Goal: Task Accomplishment & Management: Use online tool/utility

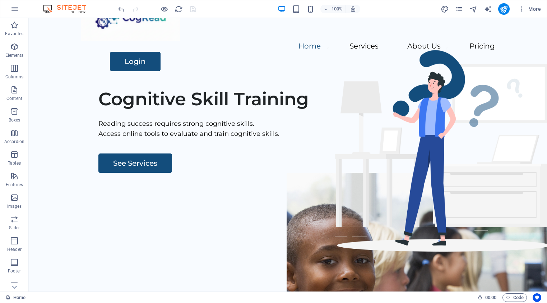
scroll to position [29, 0]
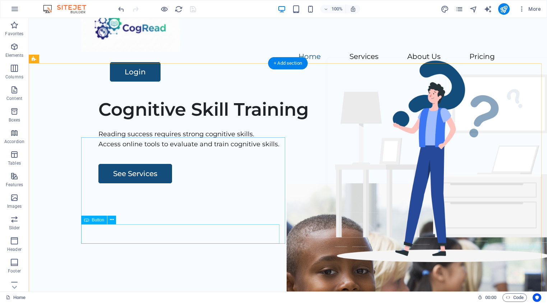
click at [123, 183] on div "See Services" at bounding box center [310, 173] width 425 height 19
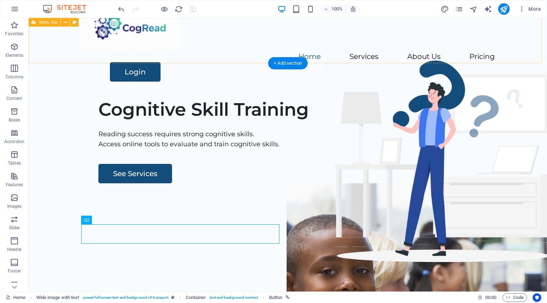
click at [182, 53] on div "Menu Home Services About Us Pricing Login" at bounding box center [288, 41] width 518 height 104
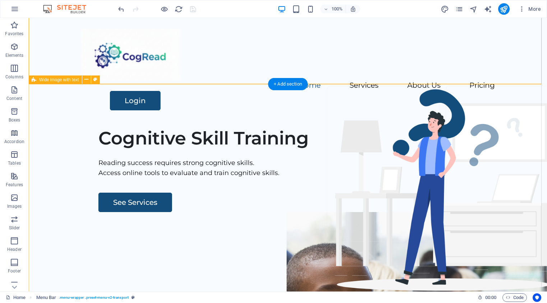
scroll to position [0, 0]
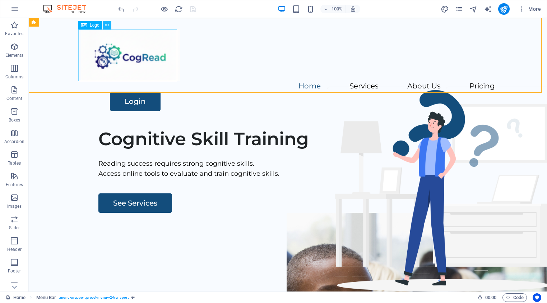
click at [108, 25] on icon at bounding box center [107, 26] width 4 height 8
click at [117, 74] on div at bounding box center [288, 55] width 414 height 52
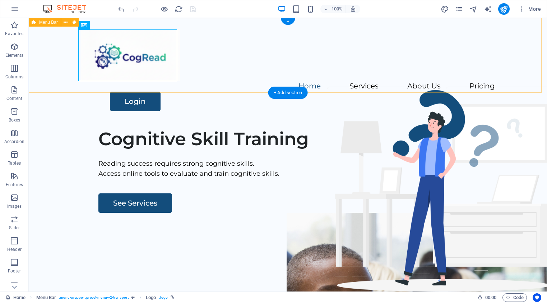
click at [197, 91] on div "Menu Home Services About Us Pricing Login" at bounding box center [288, 70] width 518 height 104
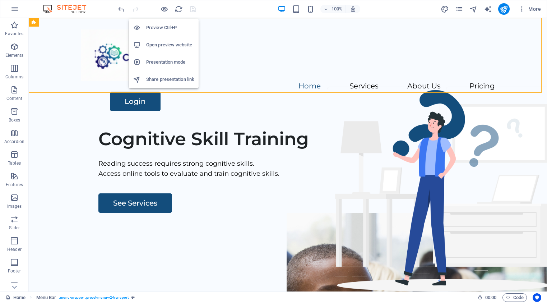
click at [154, 28] on h6 "Preview Ctrl+P" at bounding box center [170, 27] width 48 height 9
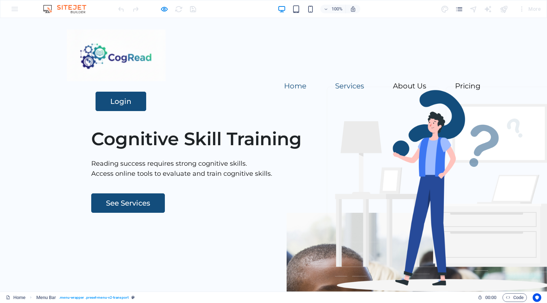
click at [335, 82] on link "Services" at bounding box center [349, 85] width 29 height 7
click at [393, 82] on link "About Us" at bounding box center [409, 85] width 33 height 7
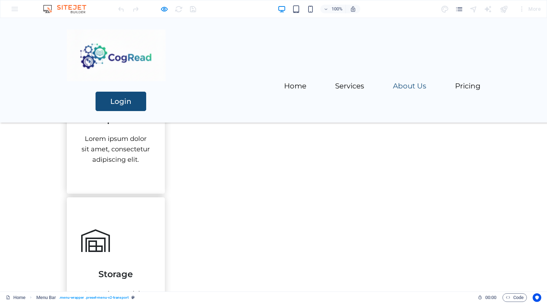
scroll to position [507, 0]
click at [455, 82] on link "Pricing" at bounding box center [467, 85] width 25 height 7
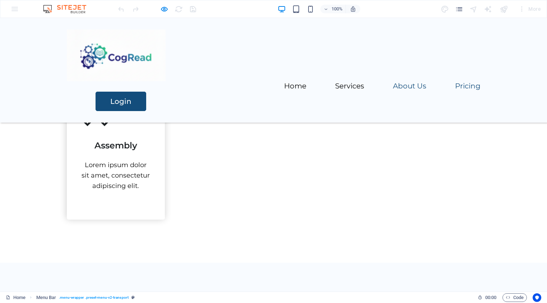
scroll to position [794, 0]
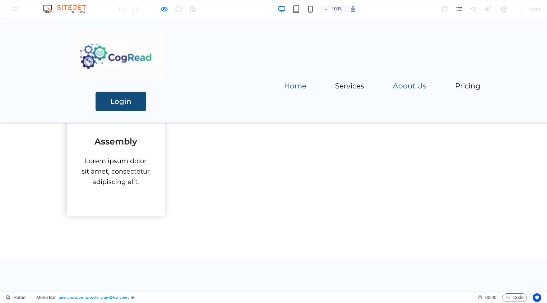
click at [284, 82] on link "Home" at bounding box center [295, 85] width 22 height 7
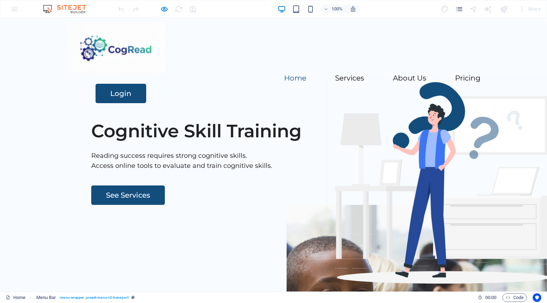
scroll to position [75, 0]
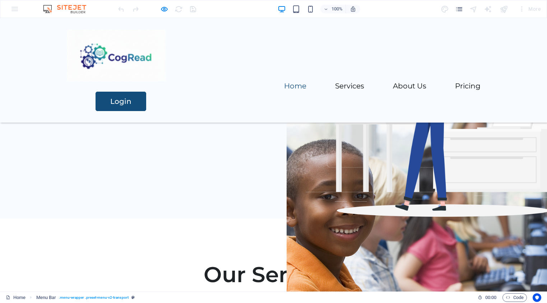
click at [284, 82] on link "Home" at bounding box center [295, 85] width 22 height 7
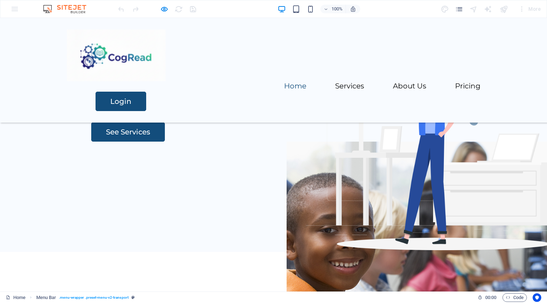
scroll to position [0, 0]
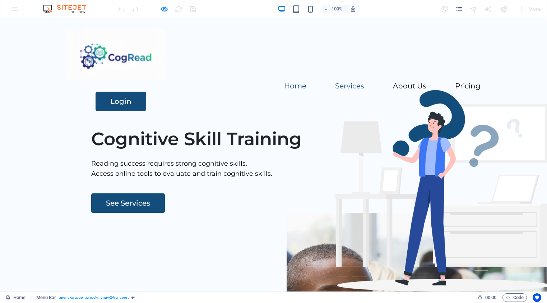
click at [335, 82] on link "Services" at bounding box center [349, 85] width 29 height 7
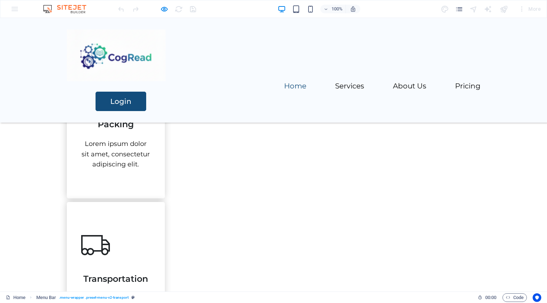
scroll to position [200, 0]
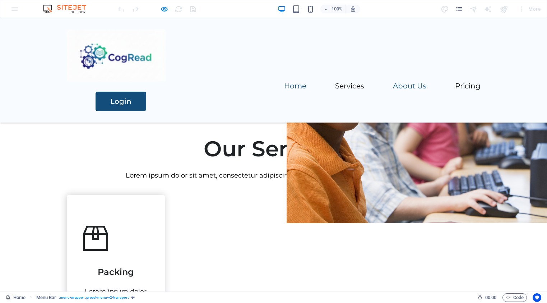
click at [393, 82] on link "About Us" at bounding box center [409, 85] width 33 height 7
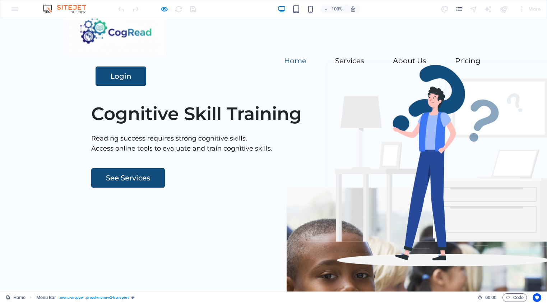
scroll to position [0, 0]
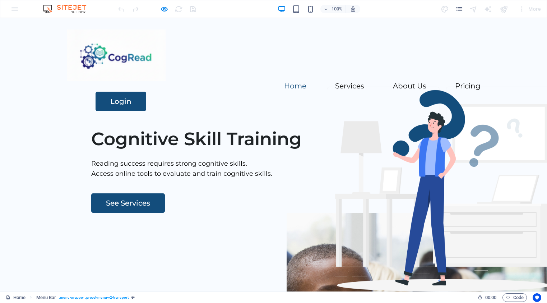
click at [146, 92] on link "Login" at bounding box center [121, 101] width 51 height 19
click at [13, 10] on div "100% More" at bounding box center [273, 8] width 546 height 17
click at [163, 9] on icon "button" at bounding box center [164, 9] width 8 height 8
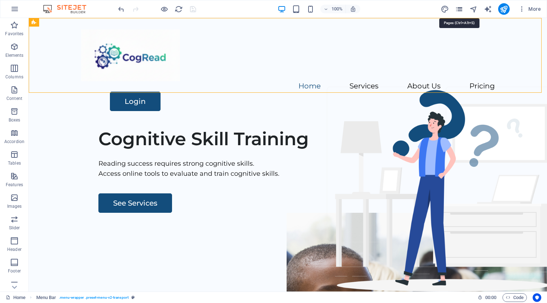
click at [459, 11] on icon "pages" at bounding box center [459, 9] width 8 height 8
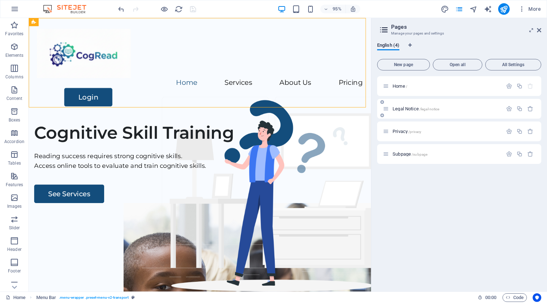
click at [398, 110] on span "Legal Notice /legal-notice" at bounding box center [415, 108] width 47 height 5
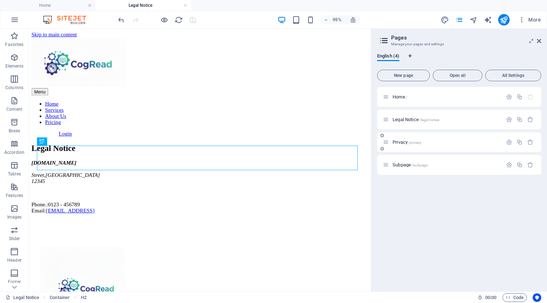
click at [402, 144] on span "Privacy /privacy" at bounding box center [406, 141] width 29 height 5
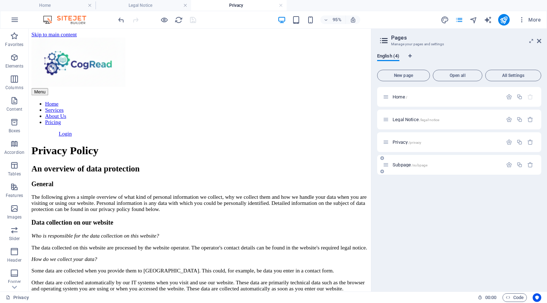
click at [407, 165] on span "Subpage /subpage" at bounding box center [409, 164] width 35 height 5
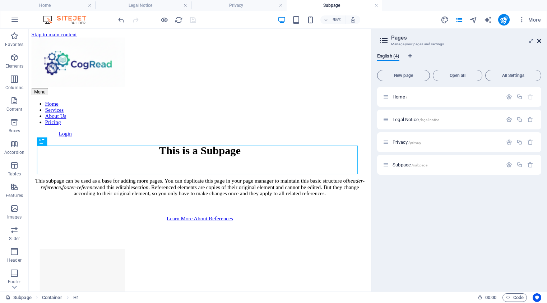
click at [538, 42] on icon at bounding box center [539, 41] width 4 height 6
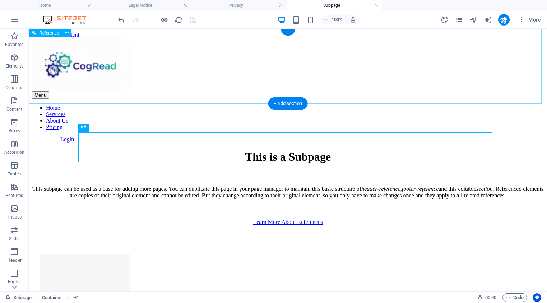
click at [226, 104] on nav "Home Services About Us Pricing" at bounding box center [288, 117] width 512 height 26
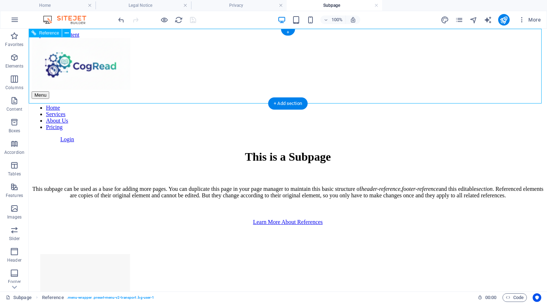
click at [226, 104] on nav "Home Services About Us Pricing" at bounding box center [288, 117] width 512 height 26
click at [231, 104] on nav "Home Services About Us Pricing" at bounding box center [288, 117] width 512 height 26
click at [280, 104] on nav "Home Services About Us Pricing" at bounding box center [288, 117] width 512 height 26
click at [335, 104] on nav "Home Services About Us Pricing" at bounding box center [288, 117] width 512 height 26
click at [398, 104] on nav "Home Services About Us Pricing" at bounding box center [288, 117] width 512 height 26
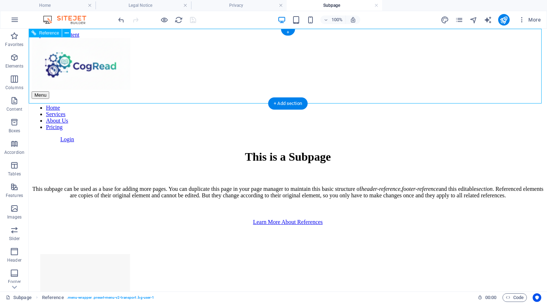
click at [227, 104] on nav "Home Services About Us Pricing" at bounding box center [288, 117] width 512 height 26
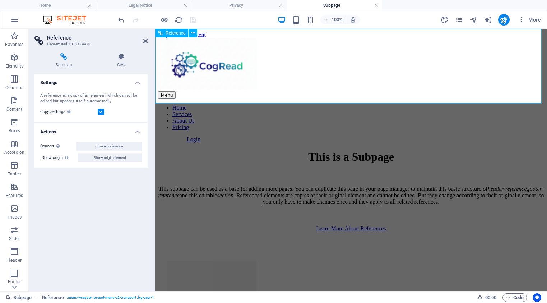
click at [281, 104] on nav "Home Services About Us Pricing" at bounding box center [351, 117] width 386 height 26
drag, startPoint x: 146, startPoint y: 42, endPoint x: 117, endPoint y: 13, distance: 40.6
click at [146, 42] on icon at bounding box center [145, 41] width 4 height 6
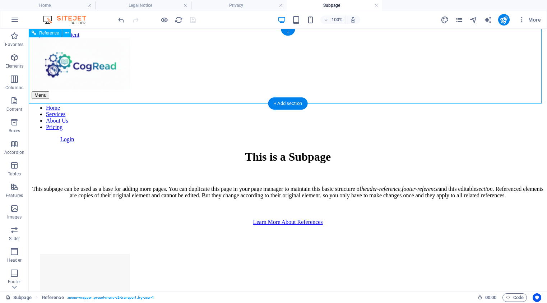
click at [229, 104] on nav "Home Services About Us Pricing" at bounding box center [288, 117] width 512 height 26
click at [102, 67] on div at bounding box center [288, 64] width 512 height 53
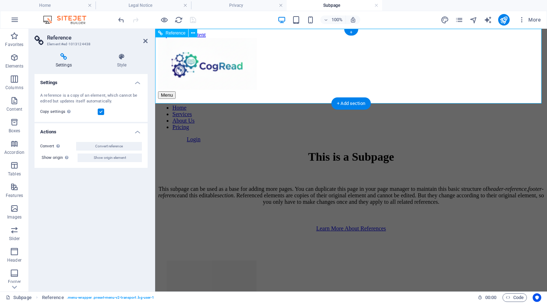
click at [228, 67] on div at bounding box center [351, 64] width 386 height 53
click at [229, 71] on div at bounding box center [351, 64] width 386 height 53
click at [281, 104] on nav "Home Services About Us Pricing" at bounding box center [351, 117] width 386 height 26
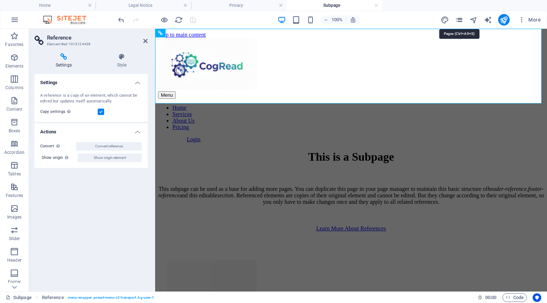
click at [460, 22] on icon "pages" at bounding box center [459, 20] width 8 height 8
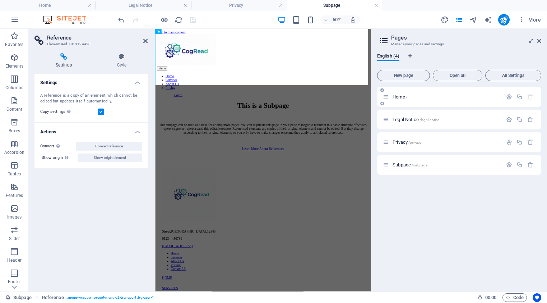
click at [386, 98] on icon at bounding box center [386, 97] width 6 height 6
click at [400, 98] on span "Home /" at bounding box center [399, 96] width 15 height 5
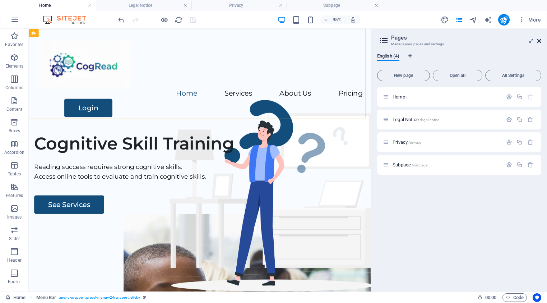
click at [539, 41] on icon at bounding box center [539, 41] width 4 height 6
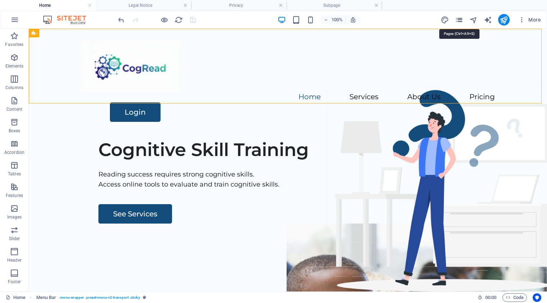
click at [461, 19] on icon "pages" at bounding box center [459, 20] width 8 height 8
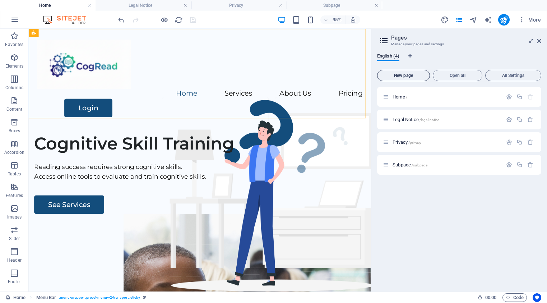
click at [401, 77] on span "New page" at bounding box center [403, 75] width 46 height 4
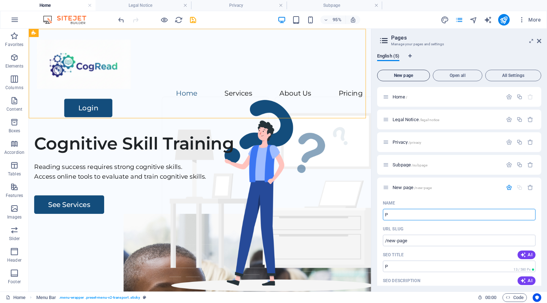
type input "P"
type input "/p"
type input "Programs"
type input "/programs"
type input "Programs"
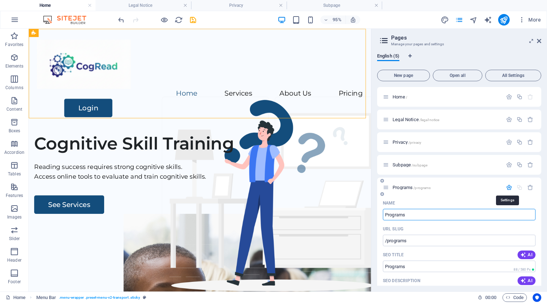
click at [508, 188] on icon "button" at bounding box center [509, 187] width 6 height 6
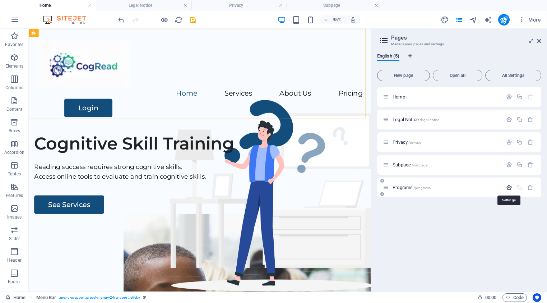
click at [509, 188] on icon "button" at bounding box center [509, 187] width 6 height 6
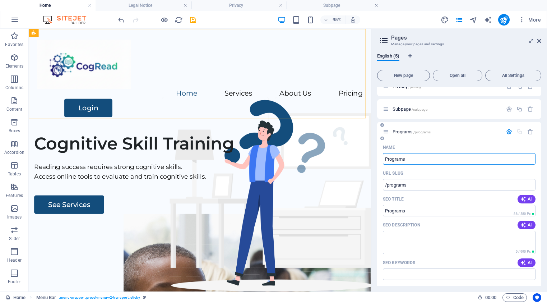
scroll to position [141, 0]
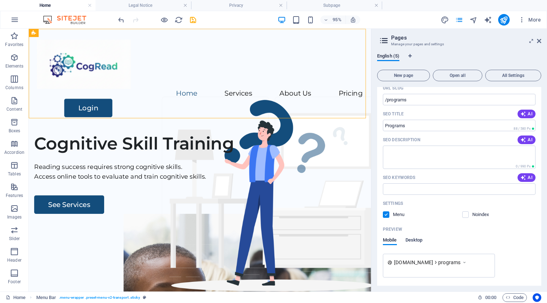
click at [417, 240] on span "Desktop" at bounding box center [413, 241] width 17 height 10
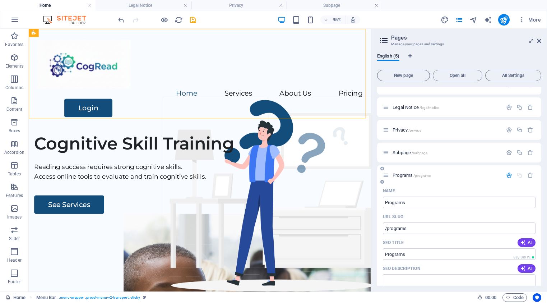
scroll to position [0, 0]
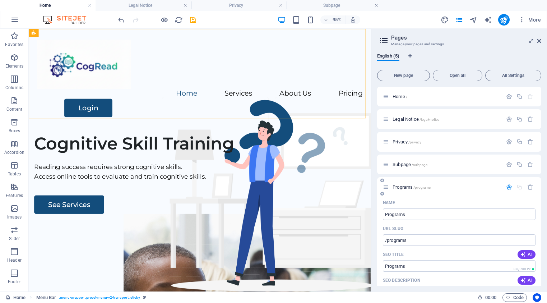
click at [517, 188] on div at bounding box center [520, 187] width 32 height 6
click at [507, 186] on icon "button" at bounding box center [509, 187] width 6 height 6
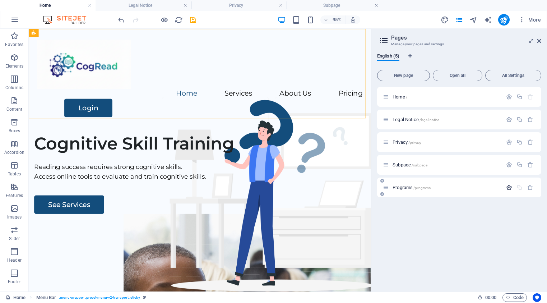
scroll to position [0, 0]
click at [520, 189] on div at bounding box center [520, 187] width 32 height 6
click at [509, 187] on icon "button" at bounding box center [509, 187] width 6 height 6
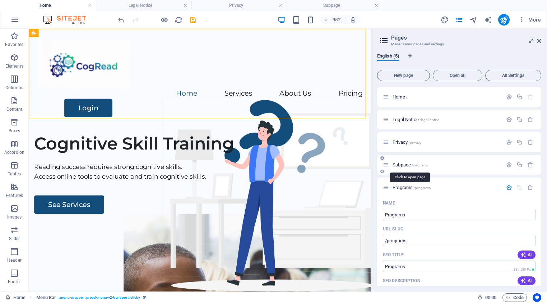
click at [406, 165] on span "Subpage /subpage" at bounding box center [409, 164] width 35 height 5
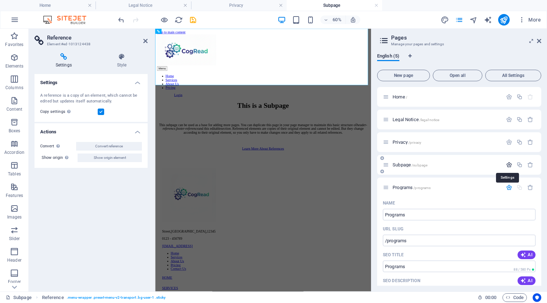
click at [507, 166] on icon "button" at bounding box center [509, 165] width 6 height 6
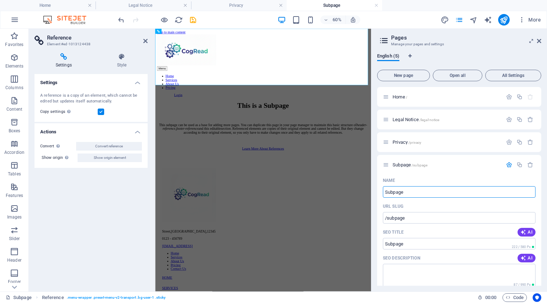
drag, startPoint x: 409, startPoint y: 192, endPoint x: 374, endPoint y: 191, distance: 35.2
click at [377, 192] on div "Name Subpage ​ URL SLUG /subpage ​ SEO Title AI ​ 222 / 580 Px SEO Description …" at bounding box center [459, 307] width 164 height 267
type input "Login"
type input "/login"
type input "Login"
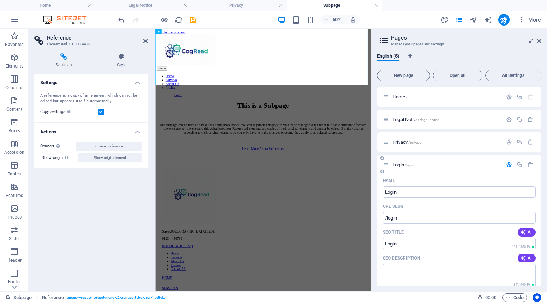
click at [436, 179] on div "Name" at bounding box center [459, 179] width 153 height 11
click at [508, 165] on icon "button" at bounding box center [509, 165] width 6 height 6
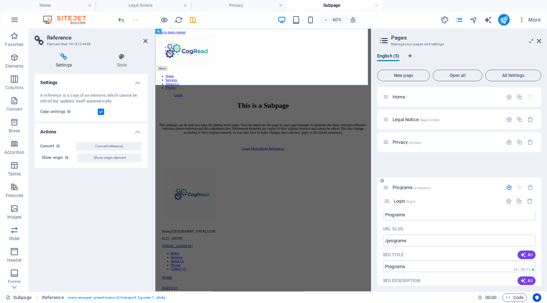
drag, startPoint x: 386, startPoint y: 164, endPoint x: 387, endPoint y: 202, distance: 38.4
click at [387, 202] on div "Home / Legal Notice /legal-notice Privacy /privacy Login /login Programs /progr…" at bounding box center [459, 256] width 164 height 338
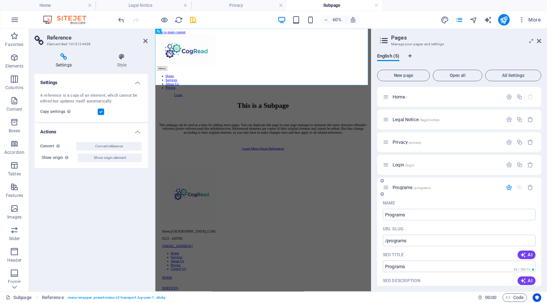
click at [382, 194] on icon at bounding box center [382, 194] width 4 height 4
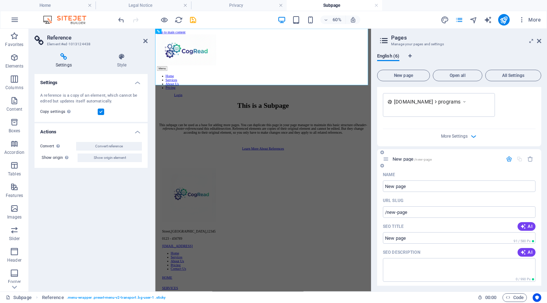
click at [421, 167] on div "New page /new-page" at bounding box center [459, 159] width 164 height 20
click at [382, 154] on icon at bounding box center [382, 152] width 4 height 4
click at [382, 153] on icon at bounding box center [382, 152] width 4 height 4
click at [529, 159] on icon "button" at bounding box center [530, 159] width 6 height 6
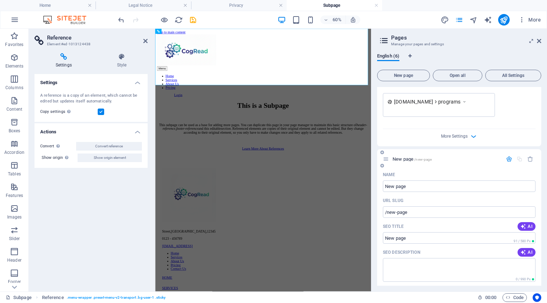
click at [509, 158] on icon "button" at bounding box center [509, 159] width 6 height 6
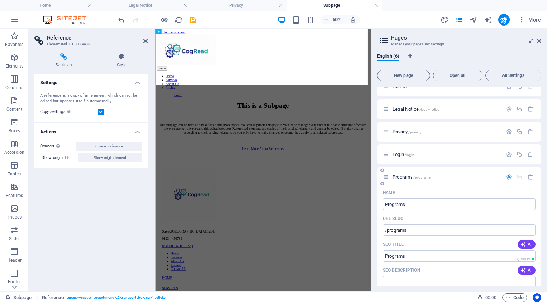
scroll to position [0, 0]
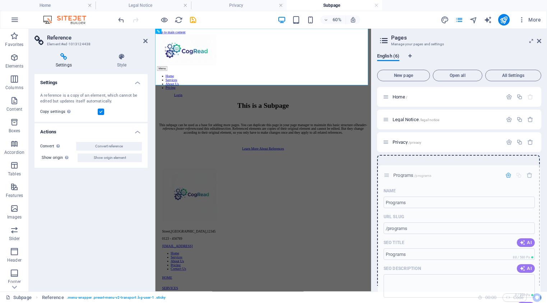
drag, startPoint x: 386, startPoint y: 187, endPoint x: 386, endPoint y: 173, distance: 14.4
click at [386, 173] on div "Home / Legal Notice /legal-notice Privacy /privacy Login /login Programs /progr…" at bounding box center [459, 278] width 164 height 383
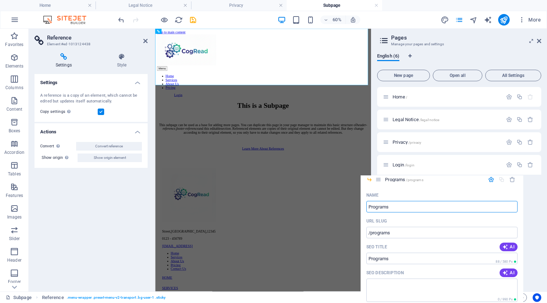
drag, startPoint x: 396, startPoint y: 179, endPoint x: 377, endPoint y: 180, distance: 18.7
click at [377, 180] on div "Home / Legal Notice /legal-notice Privacy /privacy Login /login Programs /progr…" at bounding box center [459, 142] width 164 height 110
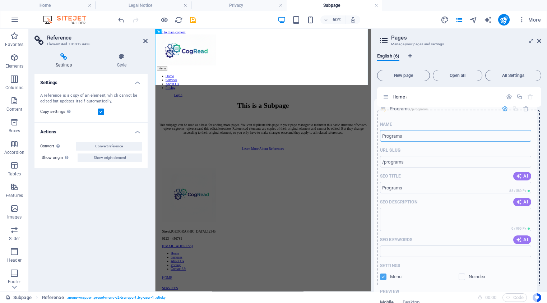
drag, startPoint x: 386, startPoint y: 187, endPoint x: 382, endPoint y: 107, distance: 80.2
click at [382, 107] on div "Home / Legal Notice /legal-notice Privacy /privacy Login /login Programs /progr…" at bounding box center [459, 142] width 164 height 110
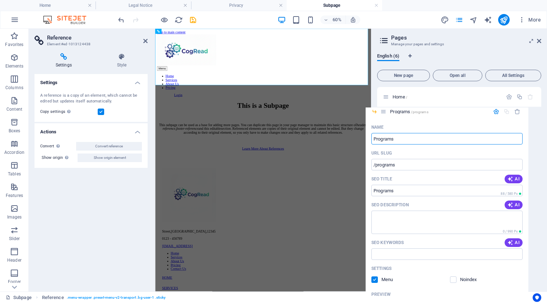
drag, startPoint x: 394, startPoint y: 111, endPoint x: 381, endPoint y: 112, distance: 13.0
click at [381, 112] on div "Home / Programs /programs Name Programs ​ URL SLUG /programs ​ SEO Title AI ​ 8…" at bounding box center [459, 142] width 164 height 110
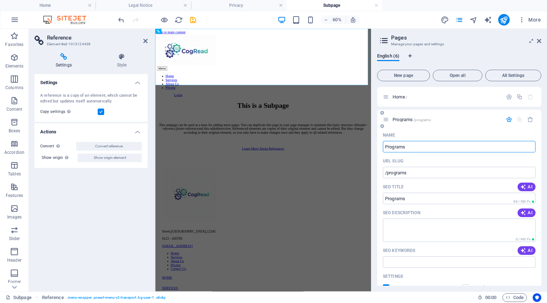
click at [507, 119] on icon "button" at bounding box center [509, 119] width 6 height 6
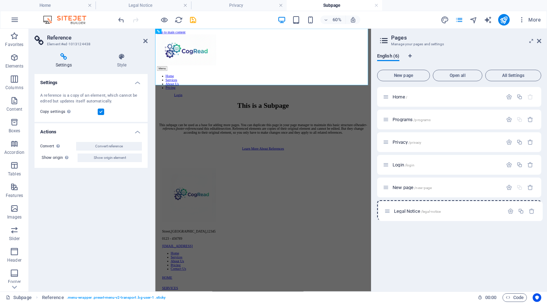
drag, startPoint x: 386, startPoint y: 142, endPoint x: 388, endPoint y: 220, distance: 77.9
click at [388, 215] on div "Home / Programs /programs Legal Notice /legal-notice Privacy /privacy Login /lo…" at bounding box center [459, 153] width 164 height 133
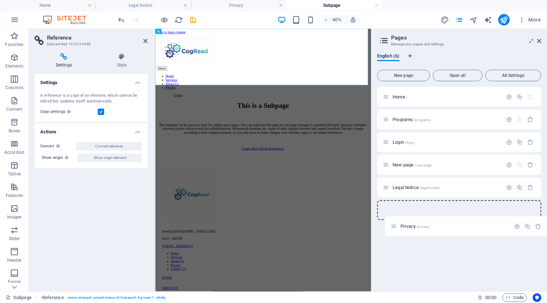
drag, startPoint x: 386, startPoint y: 141, endPoint x: 394, endPoint y: 227, distance: 86.6
click at [394, 227] on div "Home / Programs /programs Privacy /privacy Login /login New page /new-page Lega…" at bounding box center [459, 186] width 164 height 199
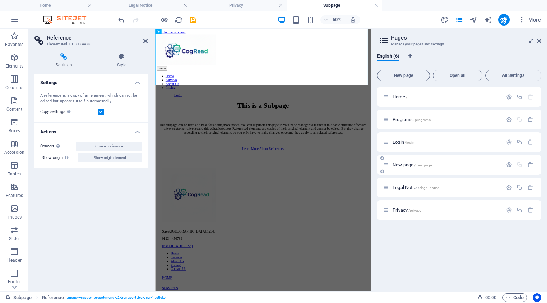
click at [400, 167] on div "New page /new-page" at bounding box center [443, 164] width 120 height 8
click at [507, 167] on icon "button" at bounding box center [509, 165] width 6 height 6
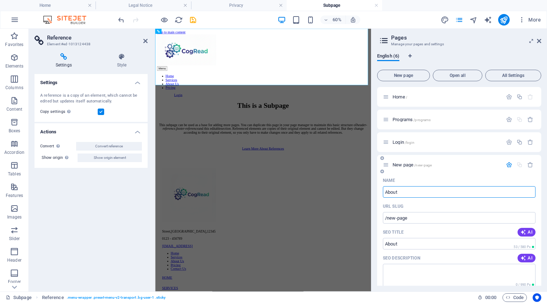
type input "About"
type input "/about"
type input "About U"
type input "/about-u"
type input "About Us"
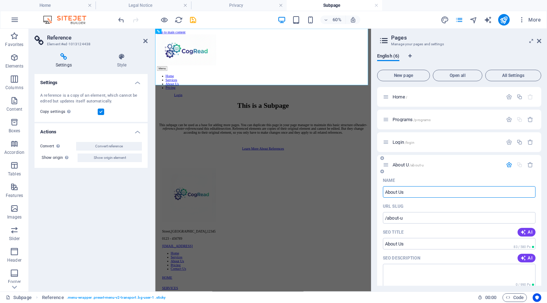
type input "/about-us"
type input "About Us"
click at [413, 177] on div "Name" at bounding box center [459, 179] width 153 height 11
click at [538, 42] on icon at bounding box center [539, 41] width 4 height 6
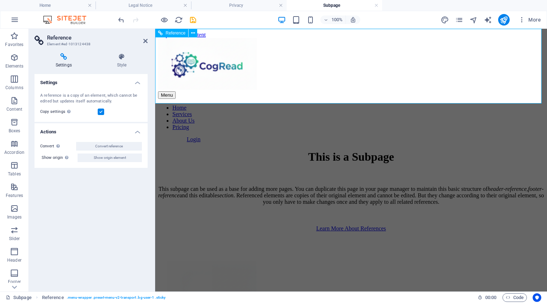
click at [348, 80] on div "Menu Home Services About Us Pricing Login" at bounding box center [351, 90] width 386 height 104
click at [460, 20] on icon "pages" at bounding box center [459, 20] width 8 height 8
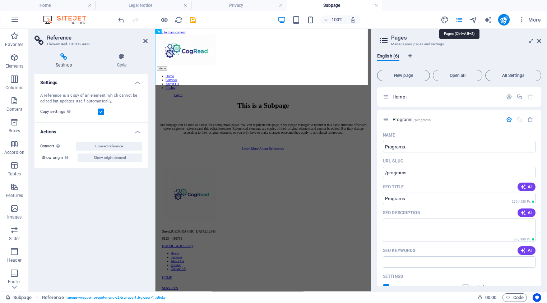
scroll to position [273, 0]
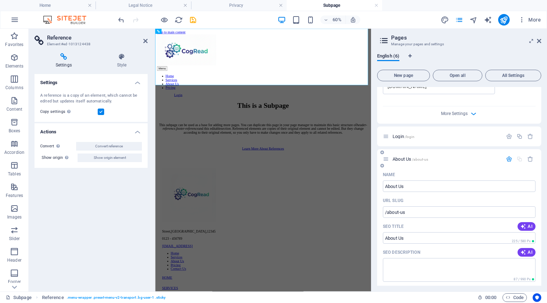
click at [506, 158] on icon "button" at bounding box center [509, 159] width 6 height 6
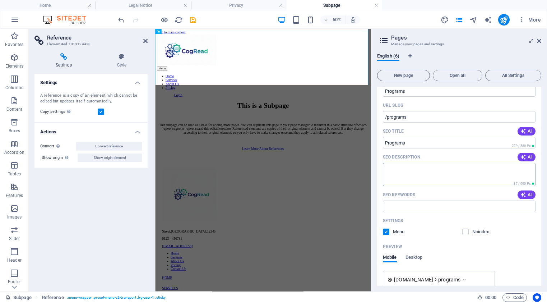
scroll to position [0, 0]
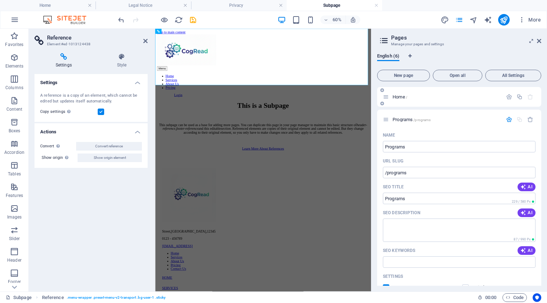
click at [399, 96] on span "Home /" at bounding box center [399, 96] width 15 height 5
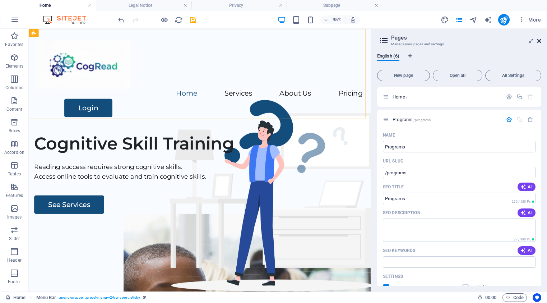
click at [537, 41] on icon at bounding box center [539, 41] width 4 height 6
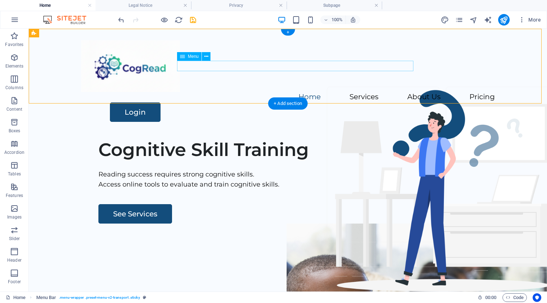
click at [280, 92] on nav "Home Services About Us Pricing" at bounding box center [288, 97] width 414 height 10
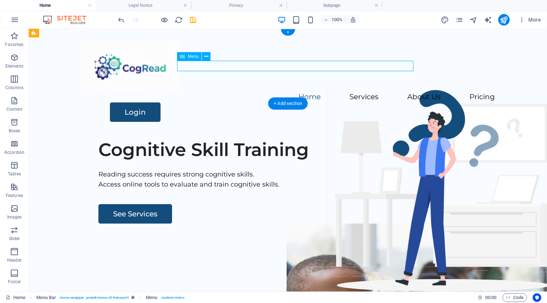
click at [281, 92] on nav "Home Services About Us Pricing" at bounding box center [288, 97] width 414 height 10
click at [283, 92] on nav "Home Services About Us Pricing" at bounding box center [288, 97] width 414 height 10
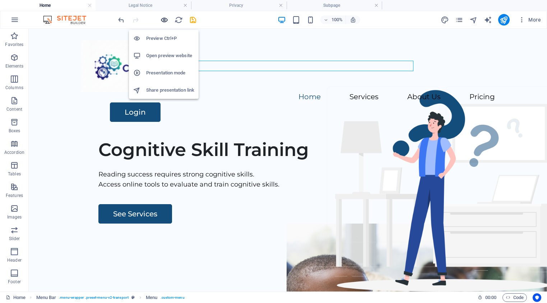
click at [164, 20] on icon "button" at bounding box center [164, 20] width 8 height 8
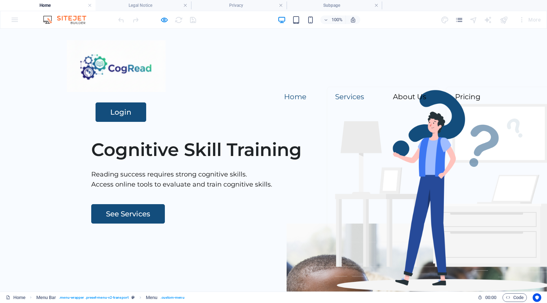
click at [335, 93] on link "Services" at bounding box center [349, 96] width 29 height 7
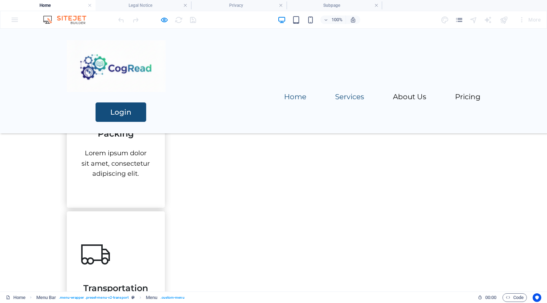
scroll to position [200, 0]
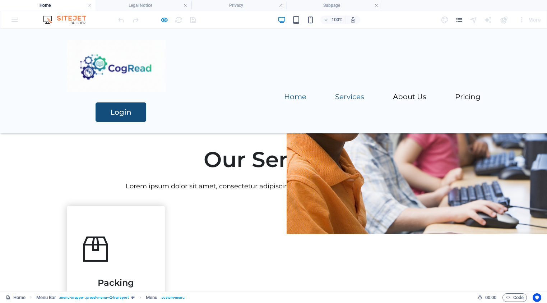
click at [335, 93] on link "Services" at bounding box center [349, 96] width 29 height 7
click at [165, 21] on icon "button" at bounding box center [164, 20] width 8 height 8
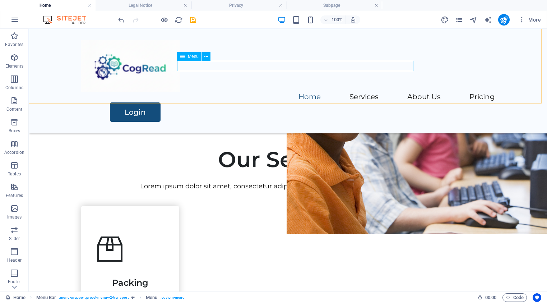
click at [280, 92] on nav "Home Services About Us Pricing" at bounding box center [288, 97] width 414 height 10
select select
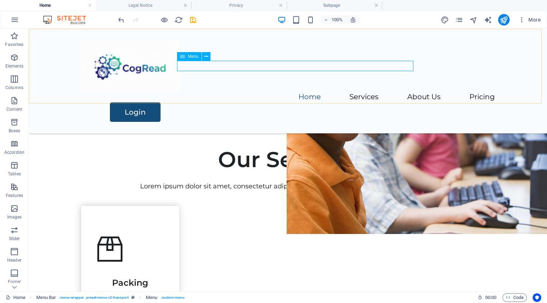
select select
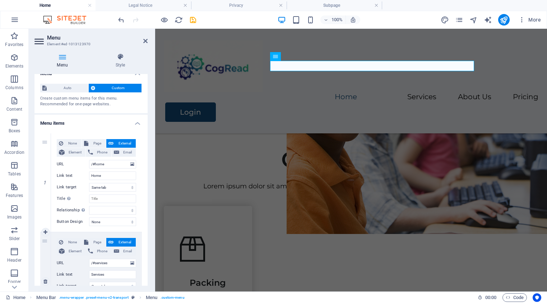
scroll to position [0, 0]
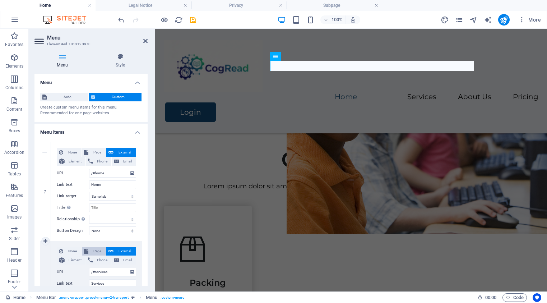
click at [97, 252] on span "Page" at bounding box center [96, 251] width 13 height 9
select select
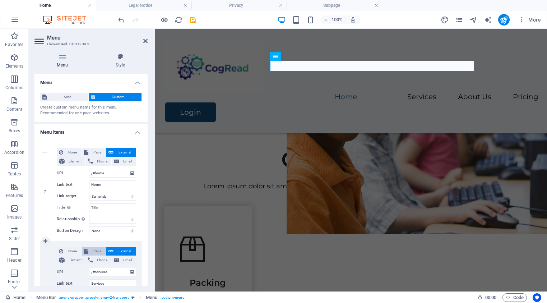
select select
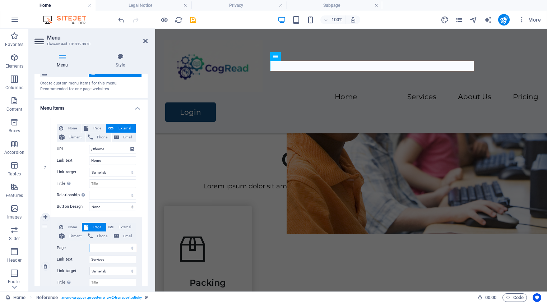
scroll to position [25, 0]
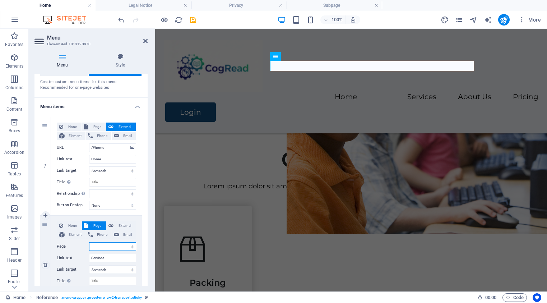
click at [130, 246] on select "Home Programs Login About Us Legal Notice Privacy" at bounding box center [112, 246] width 47 height 9
select select "1"
click at [89, 242] on select "Home Programs Login About Us Legal Notice Privacy" at bounding box center [112, 246] width 47 height 9
select select
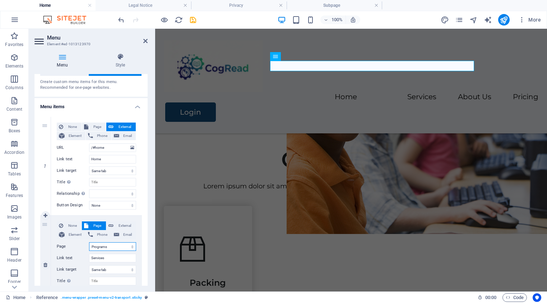
select select
click at [100, 257] on input "Services" at bounding box center [112, 257] width 47 height 9
type input "Programs"
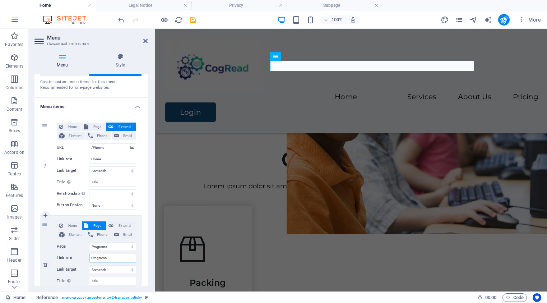
select select
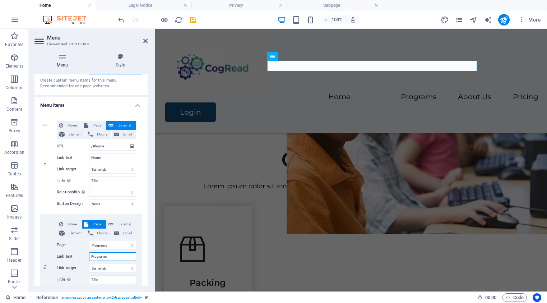
scroll to position [130, 0]
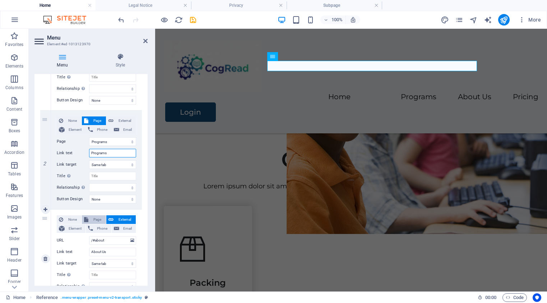
type input "Programs"
click at [95, 221] on span "Page" at bounding box center [96, 219] width 13 height 9
select select
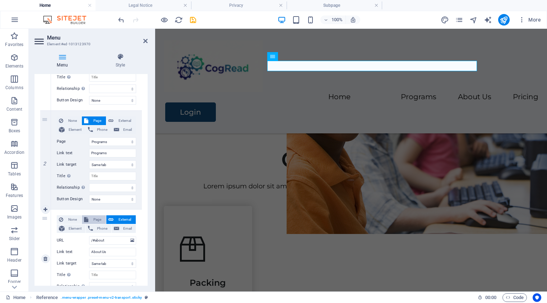
select select
click at [130, 240] on select "Home Programs Login About Us Legal Notice Privacy" at bounding box center [112, 240] width 47 height 9
select select "3"
click at [89, 236] on select "Home Programs Login About Us Legal Notice Privacy" at bounding box center [112, 240] width 47 height 9
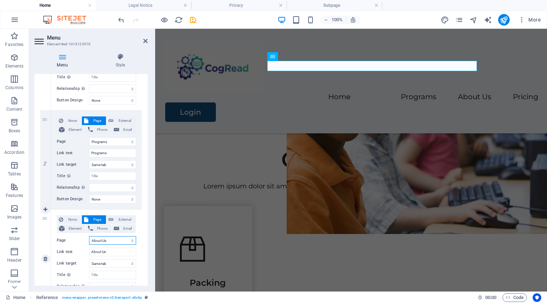
select select
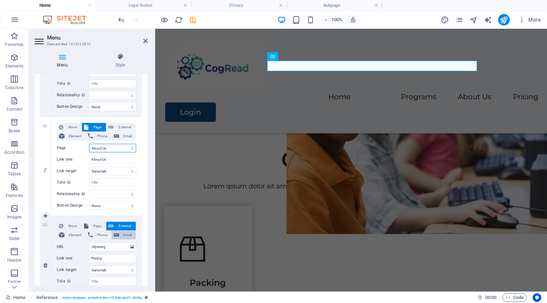
scroll to position [224, 0]
click at [95, 225] on span "Page" at bounding box center [96, 224] width 13 height 9
select select
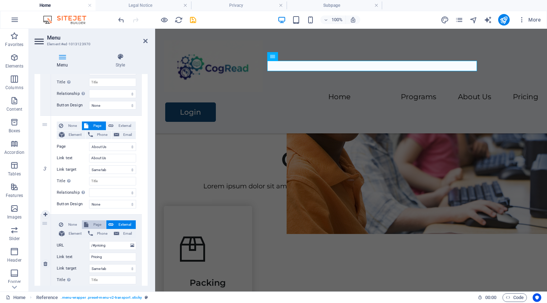
select select
click at [130, 246] on select "Home Programs Login About Us Legal Notice Privacy" at bounding box center [112, 245] width 47 height 9
drag, startPoint x: 144, startPoint y: 41, endPoint x: 116, endPoint y: 12, distance: 40.4
click at [144, 41] on icon at bounding box center [145, 41] width 4 height 6
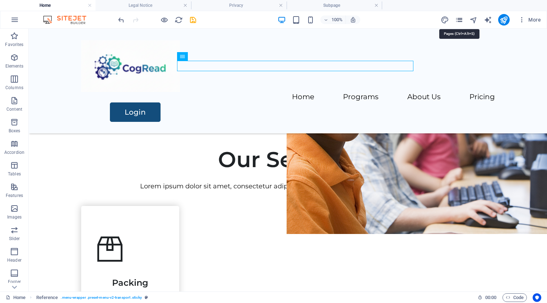
click at [460, 20] on icon "pages" at bounding box center [459, 20] width 8 height 8
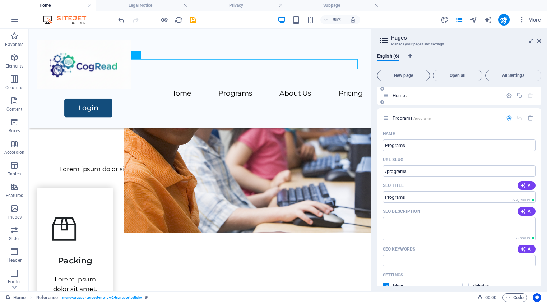
scroll to position [0, 0]
click at [507, 120] on icon "button" at bounding box center [509, 119] width 6 height 6
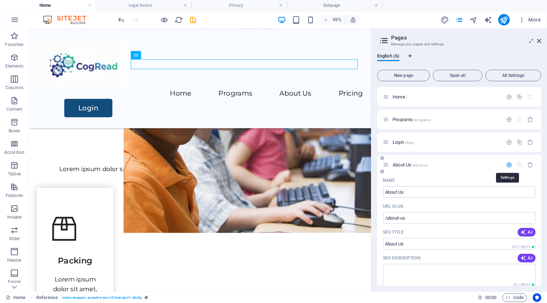
click at [510, 164] on icon "button" at bounding box center [509, 165] width 6 height 6
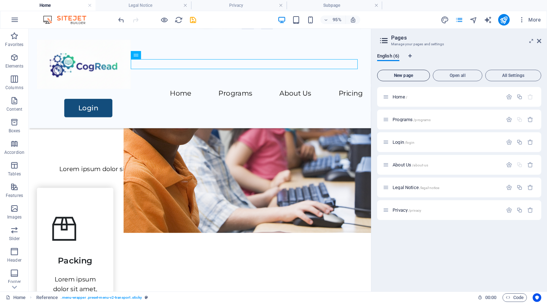
click at [406, 74] on span "New page" at bounding box center [403, 75] width 46 height 4
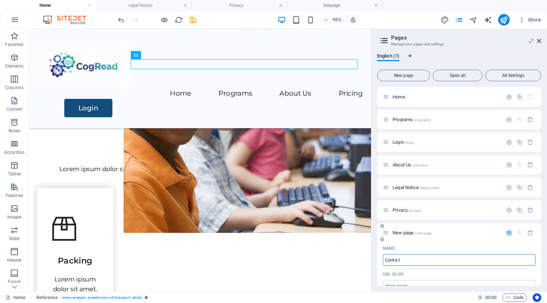
type input "Conta"
type input "/conta-tg"
type input "Conta"
type input "/conta"
type input "Contact"
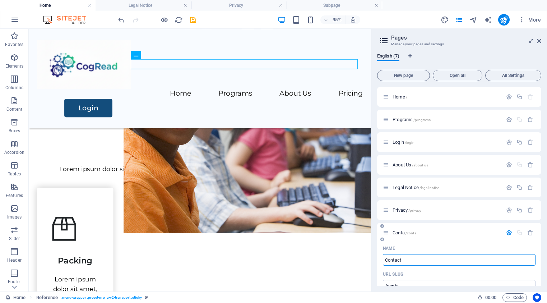
type input "/contac"
type input "Contact"
type input "/contact"
type input "C"
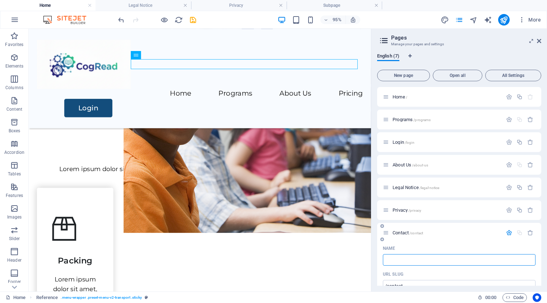
type input "/"
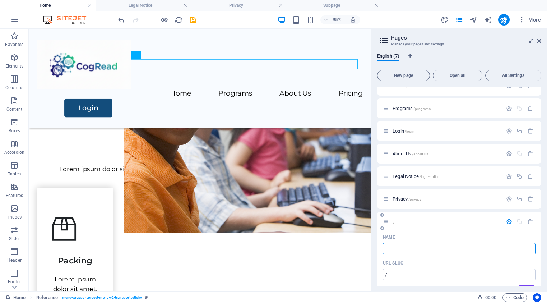
scroll to position [0, 0]
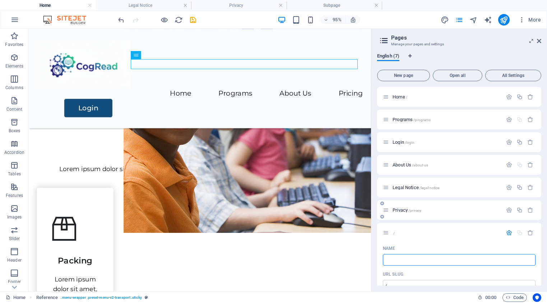
click at [535, 202] on div "Home / Programs /programs Login /login About Us /about-us Legal Notice /legal-n…" at bounding box center [459, 290] width 164 height 406
click at [506, 232] on icon "button" at bounding box center [509, 232] width 6 height 6
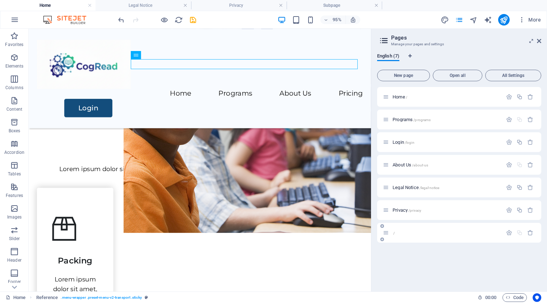
click at [421, 235] on div "/" at bounding box center [443, 232] width 120 height 8
click at [508, 232] on icon "button" at bounding box center [509, 232] width 6 height 6
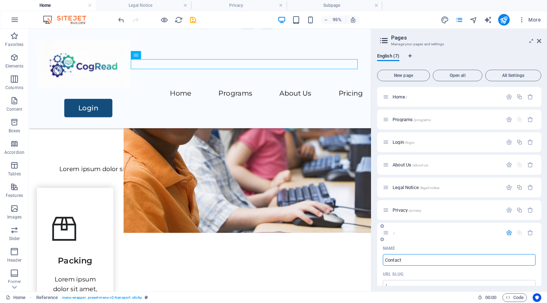
type input "Contact U"
type input "/contact"
type input "Contact"
type input "Contact Us"
type input "/contact-us"
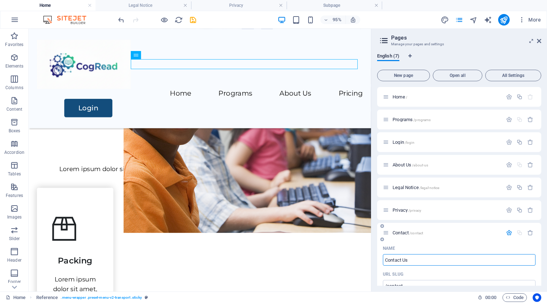
type input "Contact Us"
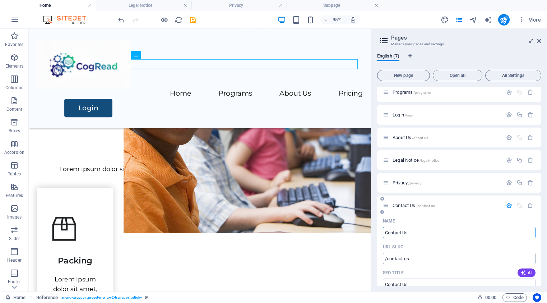
scroll to position [26, 0]
type input "Contact Us"
click at [506, 205] on icon "button" at bounding box center [509, 207] width 6 height 6
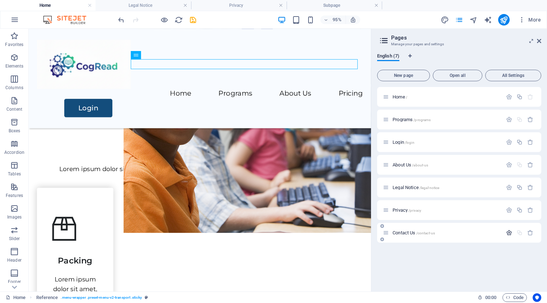
scroll to position [0, 0]
drag, startPoint x: 386, startPoint y: 232, endPoint x: 390, endPoint y: 181, distance: 51.8
click at [390, 181] on div "Home / Programs /programs Login /login About Us /about-us Legal Notice /legal-n…" at bounding box center [459, 164] width 164 height 155
click at [537, 41] on icon at bounding box center [539, 41] width 4 height 6
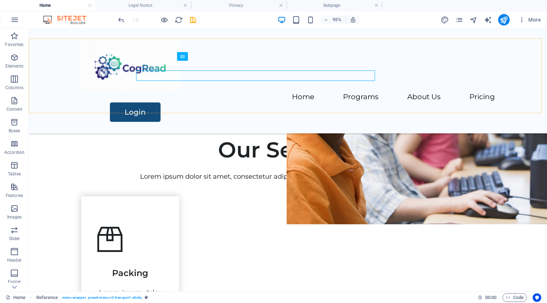
scroll to position [200, 0]
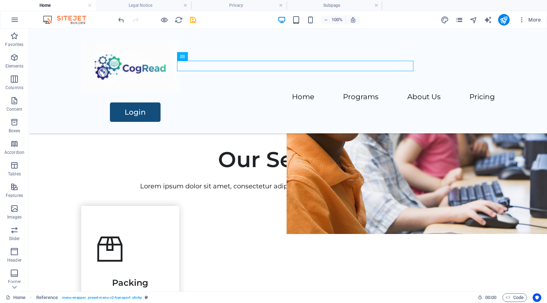
click at [460, 23] on icon "pages" at bounding box center [459, 20] width 8 height 8
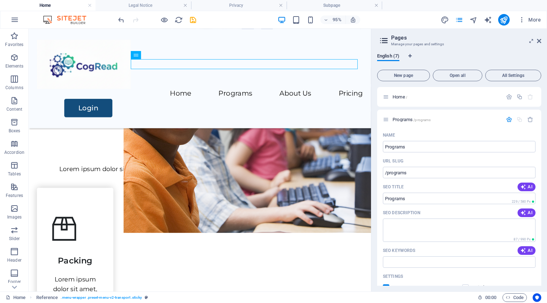
scroll to position [563, 0]
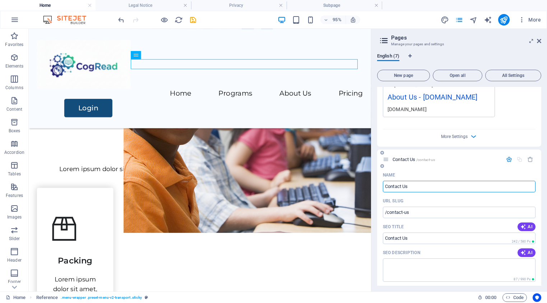
click at [508, 161] on icon "button" at bounding box center [509, 159] width 6 height 6
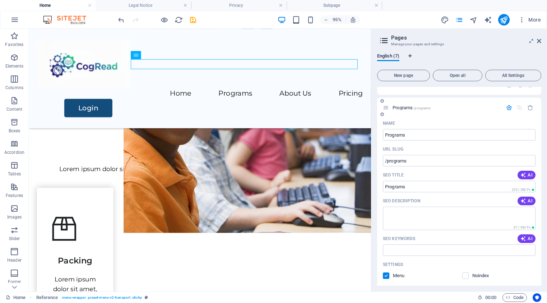
scroll to position [0, 0]
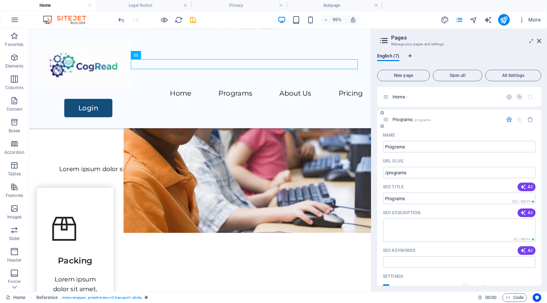
click at [507, 119] on icon "button" at bounding box center [509, 119] width 6 height 6
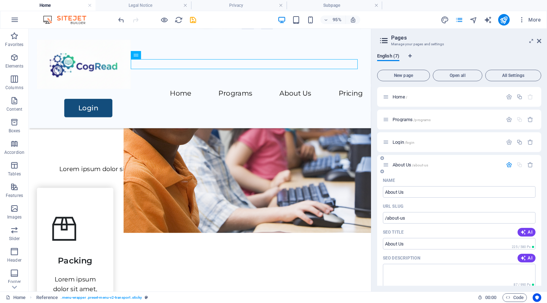
click at [507, 164] on icon "button" at bounding box center [509, 165] width 6 height 6
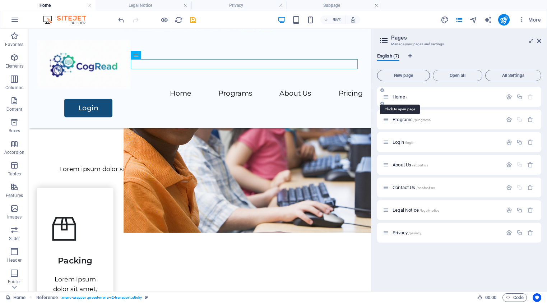
click at [399, 97] on span "Home /" at bounding box center [399, 96] width 15 height 5
click at [401, 97] on span "Home /" at bounding box center [399, 96] width 15 height 5
click at [399, 97] on span "Home /" at bounding box center [399, 96] width 15 height 5
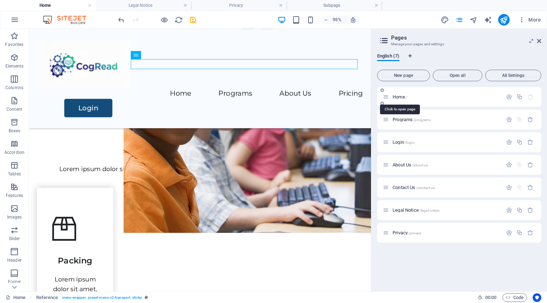
click at [399, 97] on span "Home /" at bounding box center [399, 96] width 15 height 5
click at [396, 96] on span "Home /" at bounding box center [399, 96] width 15 height 5
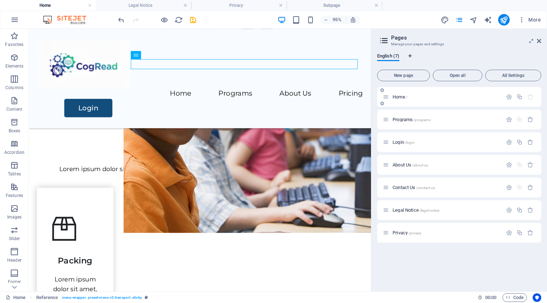
click at [425, 96] on p "Home /" at bounding box center [446, 96] width 108 height 5
click at [403, 97] on span "Home /" at bounding box center [399, 96] width 15 height 5
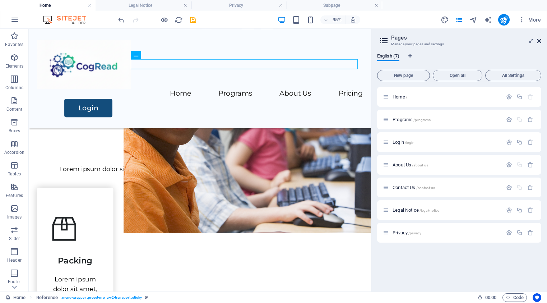
click at [537, 42] on icon at bounding box center [539, 41] width 4 height 6
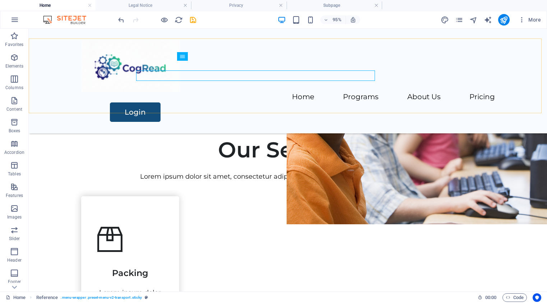
scroll to position [200, 0]
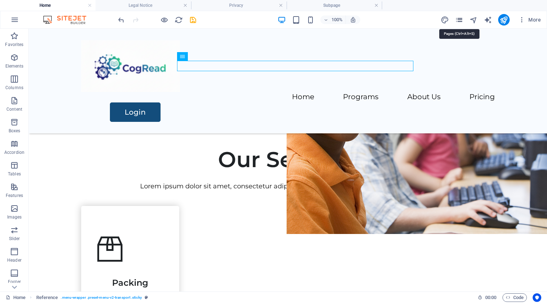
click at [458, 22] on icon "pages" at bounding box center [459, 20] width 8 height 8
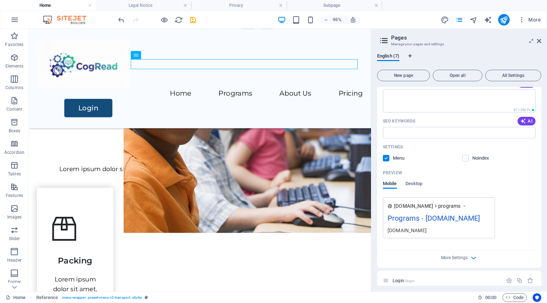
scroll to position [0, 0]
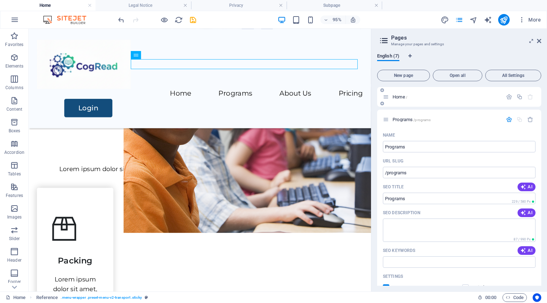
click at [402, 96] on span "Home /" at bounding box center [399, 96] width 15 height 5
click at [506, 96] on icon "button" at bounding box center [509, 97] width 6 height 6
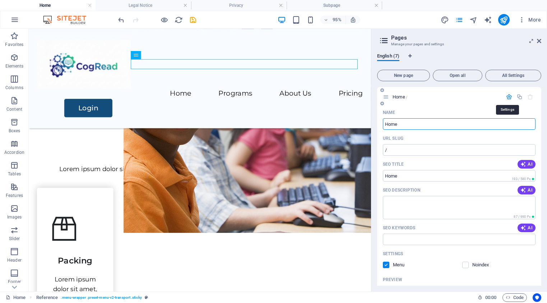
click at [506, 96] on icon "button" at bounding box center [509, 97] width 6 height 6
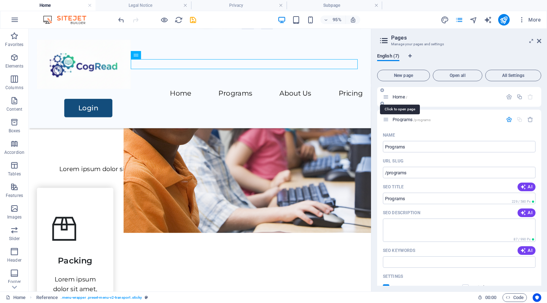
click at [398, 97] on span "Home /" at bounding box center [399, 96] width 15 height 5
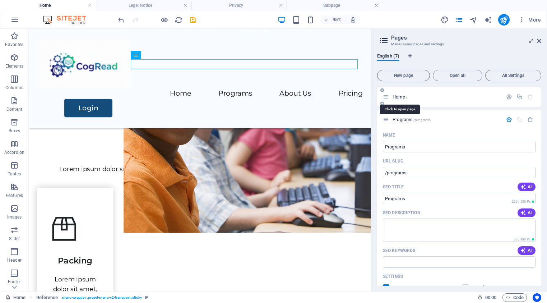
click at [398, 97] on span "Home /" at bounding box center [399, 96] width 15 height 5
click at [398, 96] on span "Home /" at bounding box center [399, 96] width 15 height 5
click at [397, 97] on span "Home /" at bounding box center [399, 96] width 15 height 5
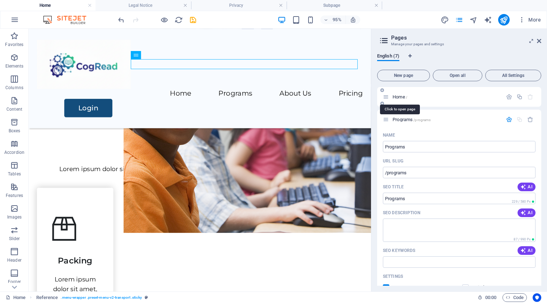
click at [397, 97] on span "Home /" at bounding box center [399, 96] width 15 height 5
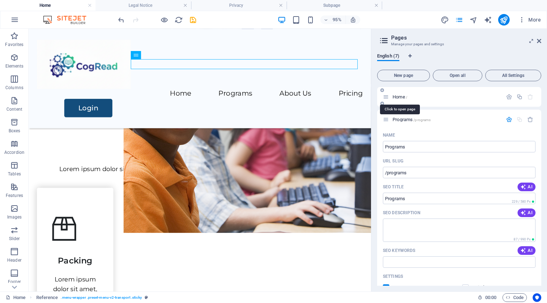
click at [397, 97] on span "Home /" at bounding box center [399, 96] width 15 height 5
click at [397, 96] on span "Home /" at bounding box center [399, 96] width 15 height 5
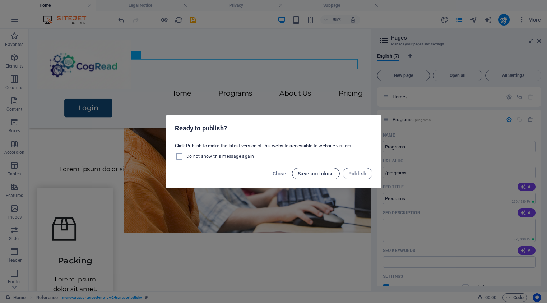
click at [311, 174] on span "Save and close" at bounding box center [316, 174] width 36 height 6
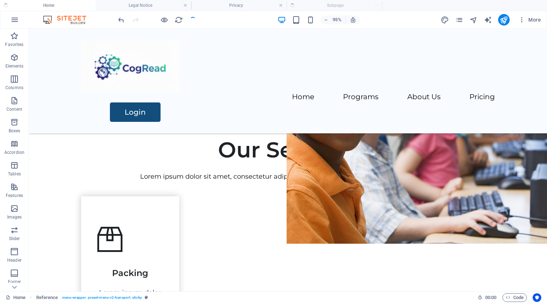
checkbox input "false"
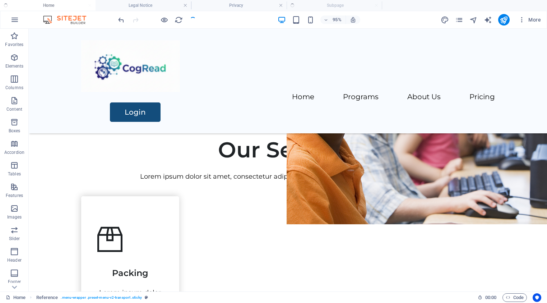
scroll to position [200, 0]
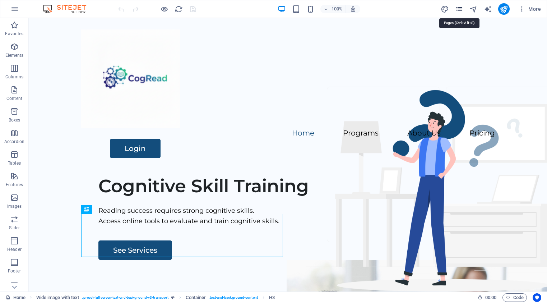
click at [459, 9] on icon "pages" at bounding box center [459, 9] width 8 height 8
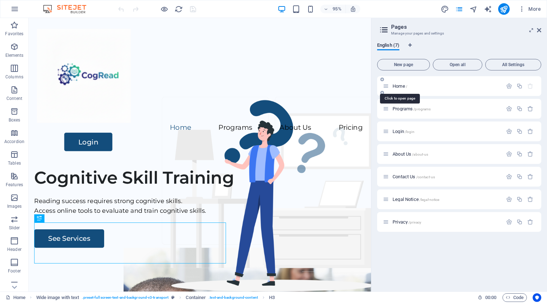
click at [402, 87] on span "Home /" at bounding box center [399, 85] width 15 height 5
click at [540, 30] on icon at bounding box center [539, 30] width 4 height 6
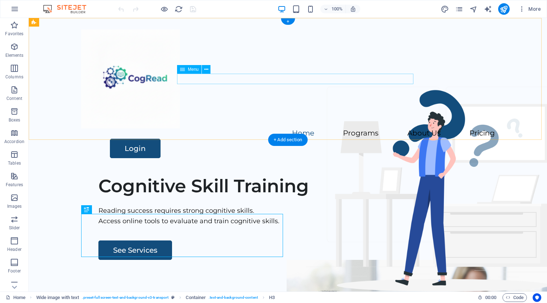
click at [406, 128] on nav "Home Programs About Us Pricing" at bounding box center [288, 133] width 414 height 10
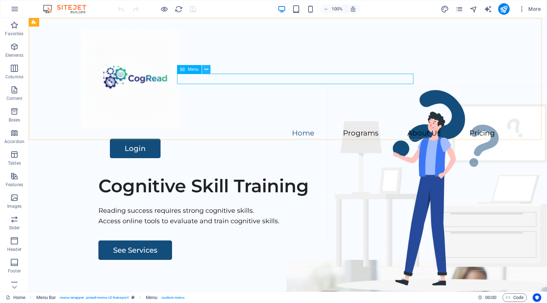
click at [208, 70] on icon at bounding box center [206, 70] width 4 height 8
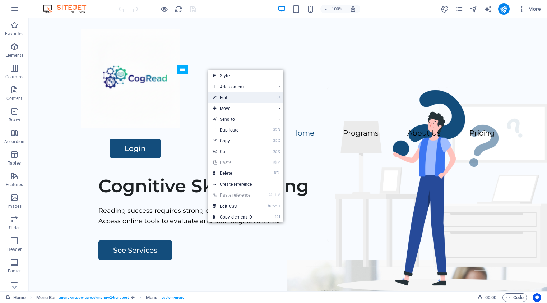
click at [222, 97] on link "⏎ Edit" at bounding box center [232, 97] width 48 height 11
select select
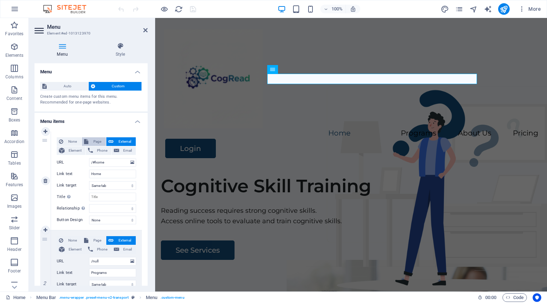
click at [97, 140] on span "Page" at bounding box center [96, 141] width 13 height 9
select select
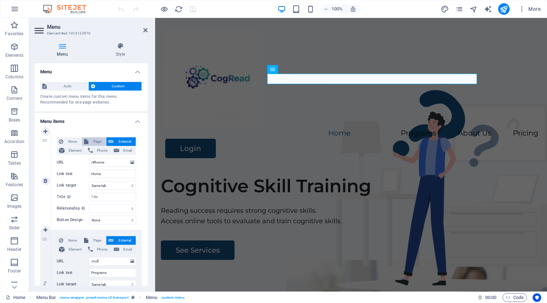
select select
click at [131, 162] on select "Home Programs Login About Us Contact Us Legal Notice Privacy" at bounding box center [112, 162] width 47 height 9
select select "0"
click at [89, 158] on select "Home Programs Login About Us Contact Us Legal Notice Privacy" at bounding box center [112, 162] width 47 height 9
select select
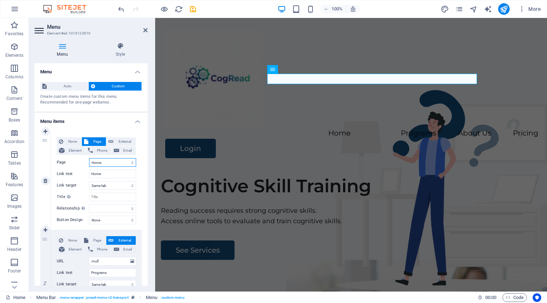
select select
click at [138, 169] on div "None Page External Element Phone Email Page Home Programs Login About Us Contac…" at bounding box center [96, 180] width 91 height 98
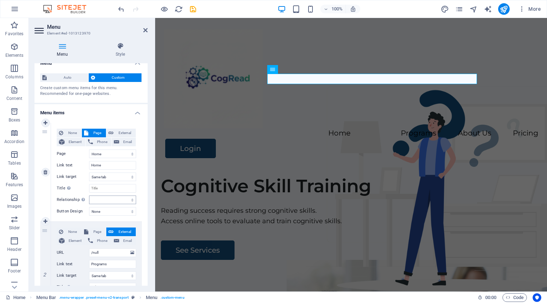
scroll to position [21, 0]
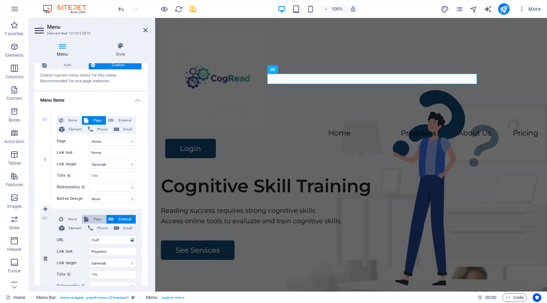
click at [99, 219] on span "Page" at bounding box center [96, 219] width 13 height 9
select select
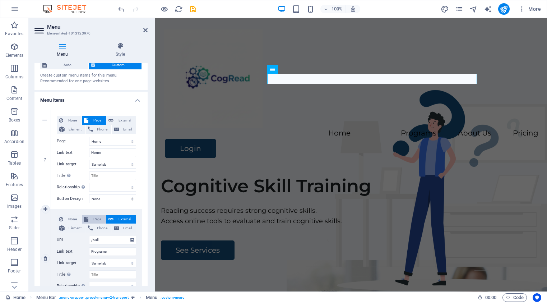
select select
click at [131, 240] on select "Home Programs Login About Us Contact Us Legal Notice Privacy" at bounding box center [112, 240] width 47 height 9
select select "1"
click at [89, 236] on select "Home Programs Login About Us Contact Us Legal Notice Privacy" at bounding box center [112, 240] width 47 height 9
select select
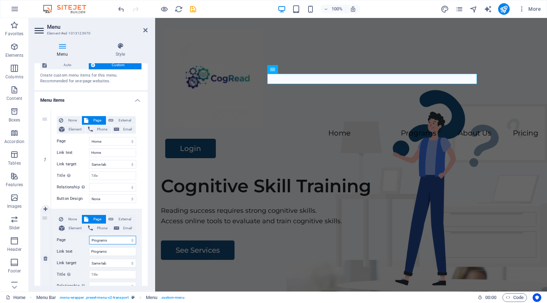
select select
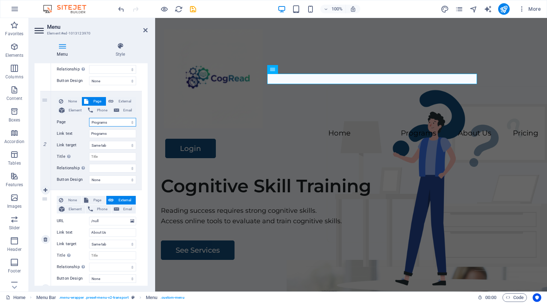
scroll to position [139, 0]
click at [93, 200] on span "Page" at bounding box center [96, 199] width 13 height 9
select select
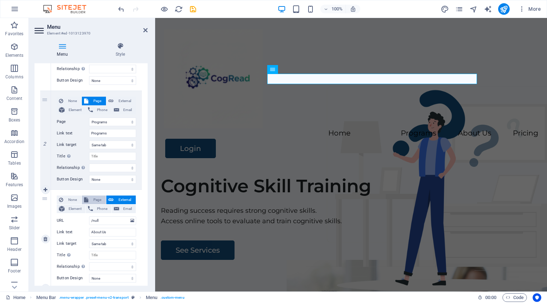
select select
click at [130, 220] on select "Home Programs Login About Us Contact Us Legal Notice Privacy" at bounding box center [112, 220] width 47 height 9
select select "3"
click at [89, 216] on select "Home Programs Login About Us Contact Us Legal Notice Privacy" at bounding box center [112, 220] width 47 height 9
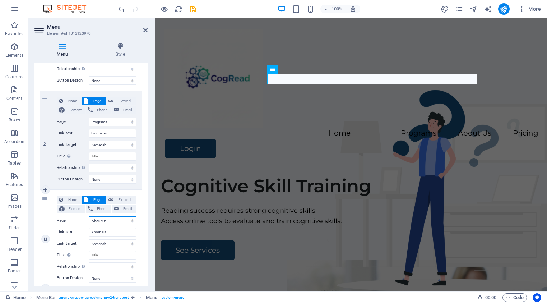
select select
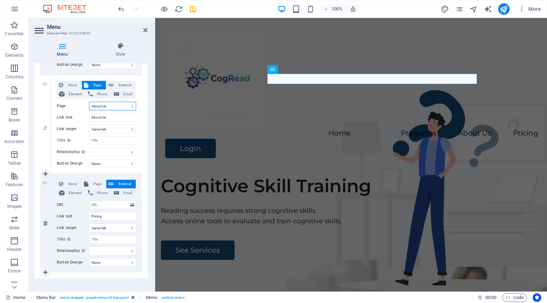
scroll to position [256, 0]
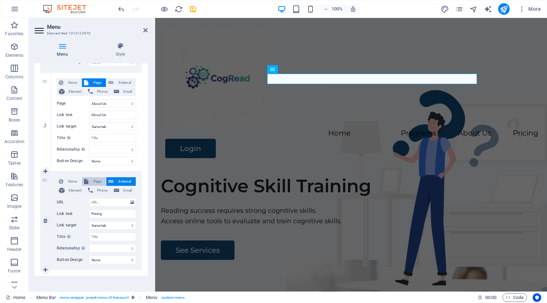
click at [97, 182] on span "Page" at bounding box center [96, 181] width 13 height 9
select select
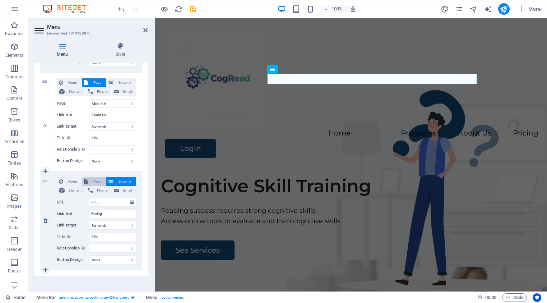
select select
click at [96, 213] on input "Pricing" at bounding box center [112, 213] width 47 height 9
type input "Contact U"
select select
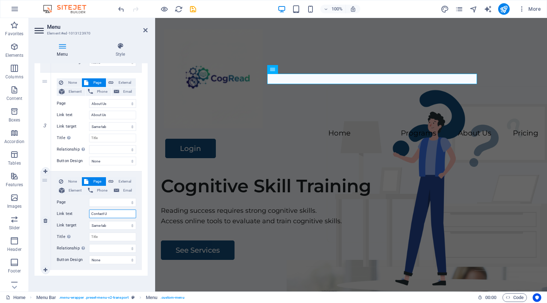
select select
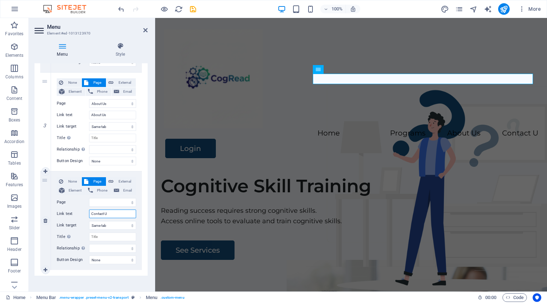
type input "Contact Us"
select select
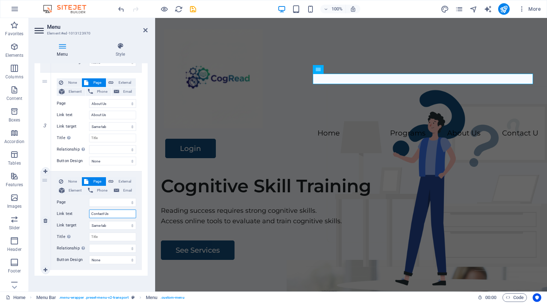
select select
type input "Contact Us"
click at [98, 201] on select "Home Programs Login About Us Contact Us Legal Notice Privacy" at bounding box center [112, 202] width 47 height 9
click at [111, 203] on select "Home Programs Login About Us Contact Us Legal Notice Privacy" at bounding box center [112, 202] width 47 height 9
select select "4"
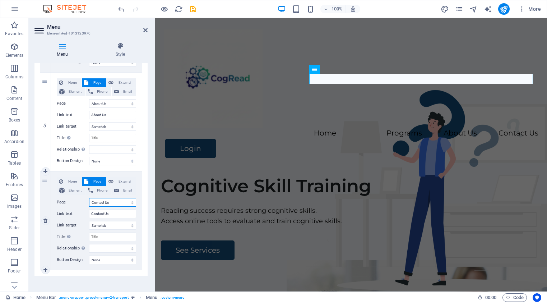
click at [89, 198] on select "Home Programs Login About Us Contact Us Legal Notice Privacy" at bounding box center [112, 202] width 47 height 9
select select
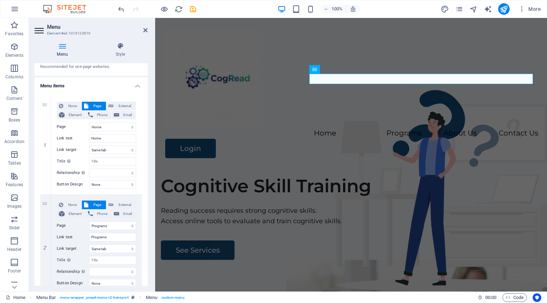
scroll to position [0, 0]
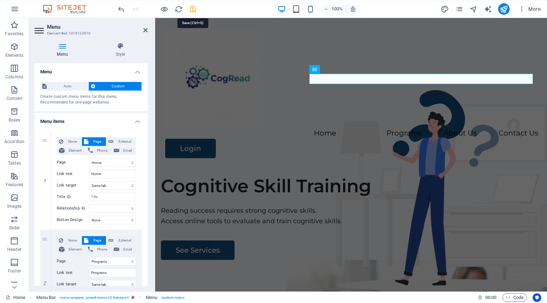
click at [193, 10] on icon "save" at bounding box center [193, 9] width 8 height 8
checkbox input "false"
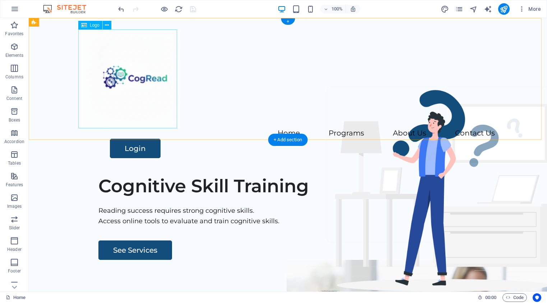
click at [163, 92] on div at bounding box center [288, 78] width 414 height 99
click at [134, 80] on div at bounding box center [288, 78] width 414 height 99
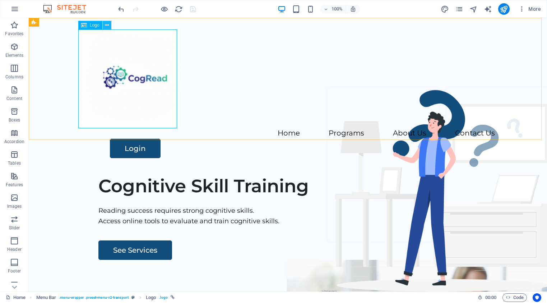
click at [107, 26] on icon at bounding box center [107, 26] width 4 height 8
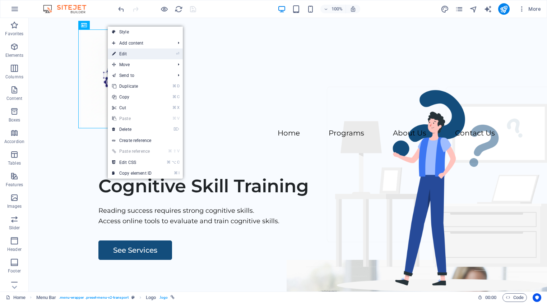
click at [125, 54] on link "⏎ Edit" at bounding box center [132, 53] width 48 height 11
select select "px"
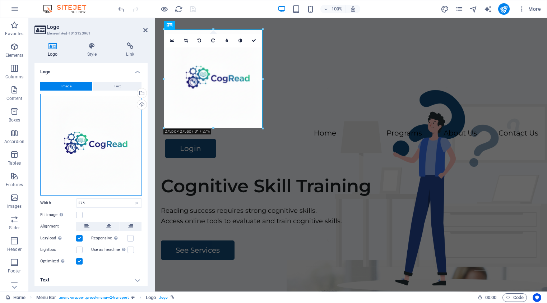
click at [103, 130] on div "Drag files here, click to choose files or select files from Files or our free s…" at bounding box center [91, 145] width 102 height 102
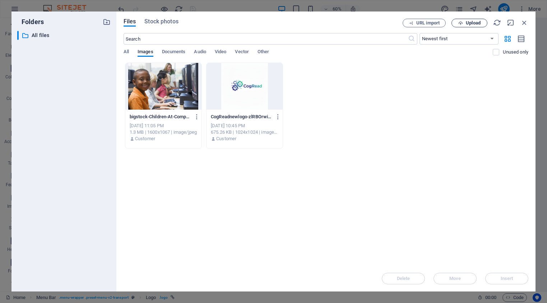
click at [477, 22] on span "Upload" at bounding box center [473, 23] width 15 height 4
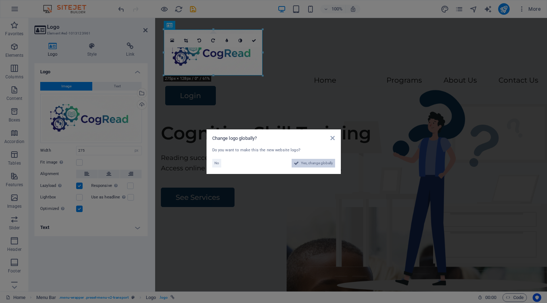
drag, startPoint x: 321, startPoint y: 164, endPoint x: 278, endPoint y: 239, distance: 87.3
click at [321, 164] on span "Yes, change globally" at bounding box center [317, 163] width 32 height 9
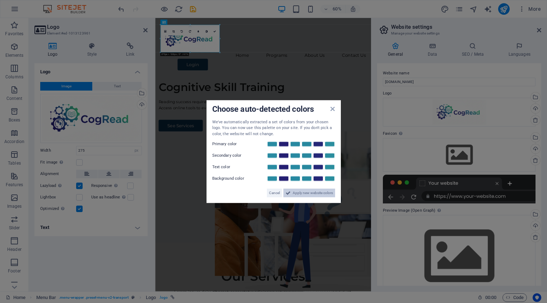
click at [322, 194] on span "Apply new website colors" at bounding box center [313, 192] width 40 height 9
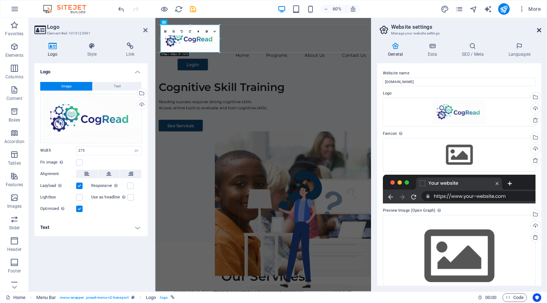
click at [537, 31] on icon at bounding box center [539, 30] width 4 height 6
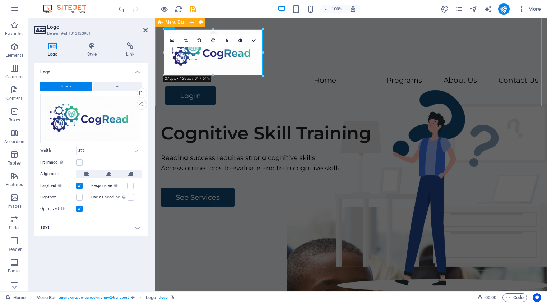
click at [337, 83] on div "Menu Home Programs About Us Contact Us Login" at bounding box center [351, 67] width 392 height 99
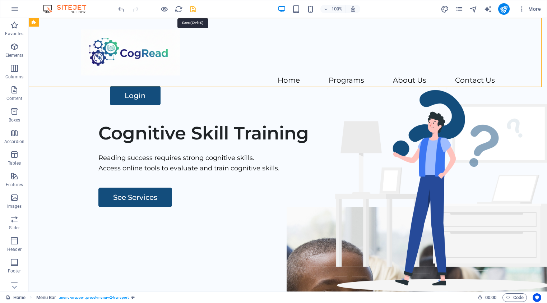
click at [191, 9] on icon "save" at bounding box center [193, 9] width 8 height 8
checkbox input "false"
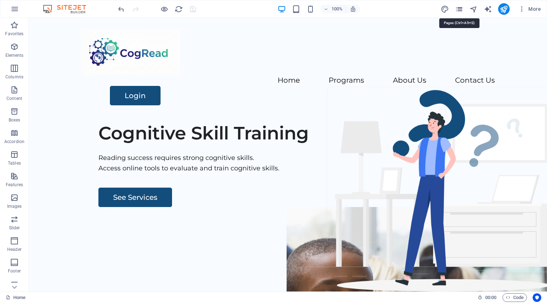
click at [459, 11] on icon "pages" at bounding box center [459, 9] width 8 height 8
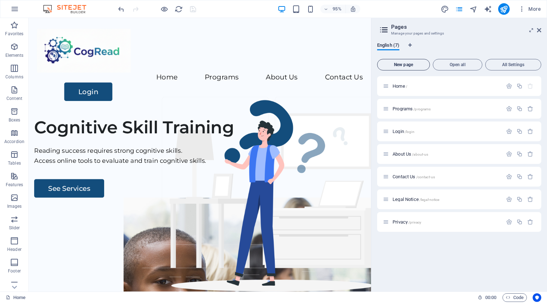
click at [404, 66] on span "New page" at bounding box center [403, 64] width 46 height 4
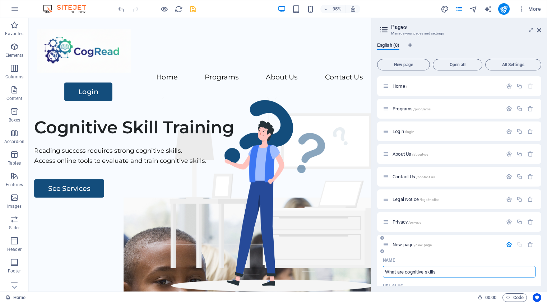
type input "What are cognitive skills"
type input "/what-are-cognitive-skills"
type input "What are cognitive skills?"
click at [508, 241] on icon "button" at bounding box center [509, 241] width 6 height 6
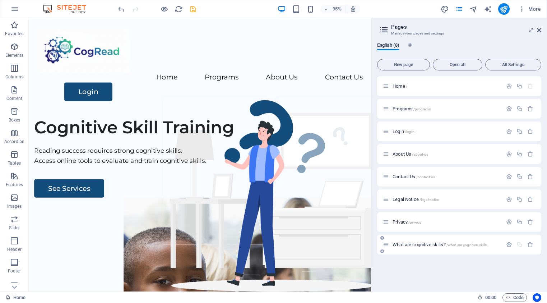
scroll to position [0, 0]
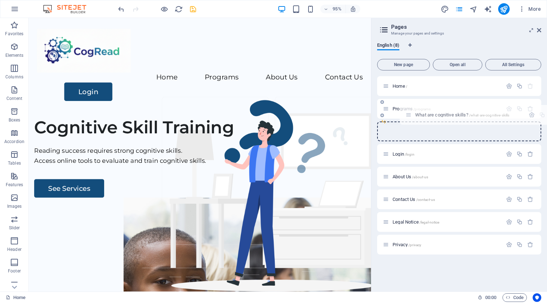
drag, startPoint x: 385, startPoint y: 244, endPoint x: 407, endPoint y: 113, distance: 133.3
click at [407, 113] on div "Home / Programs /programs Login /login About Us /about-us Contact Us /contact-u…" at bounding box center [459, 153] width 164 height 155
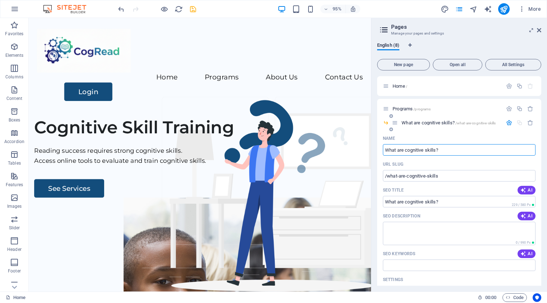
click at [507, 122] on icon "button" at bounding box center [509, 123] width 6 height 6
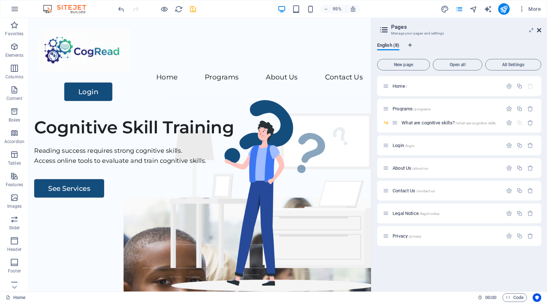
drag, startPoint x: 539, startPoint y: 30, endPoint x: 511, endPoint y: 12, distance: 33.9
click at [539, 30] on icon at bounding box center [539, 30] width 4 height 6
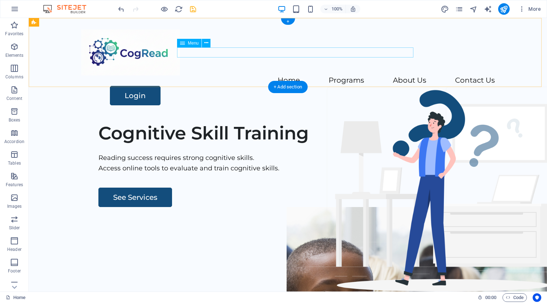
click at [266, 75] on nav "Home Programs About Us Contact Us" at bounding box center [288, 80] width 414 height 10
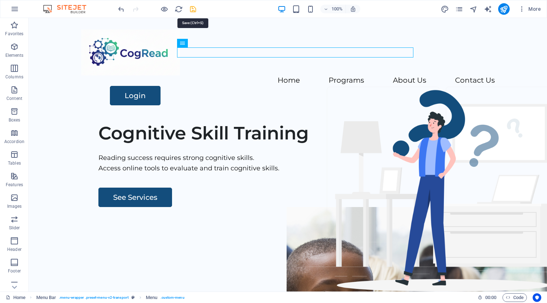
click at [194, 10] on icon "save" at bounding box center [193, 9] width 8 height 8
checkbox input "false"
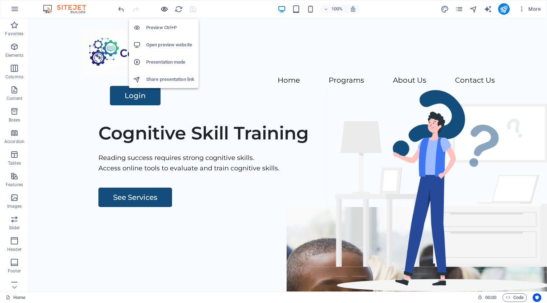
click at [164, 10] on icon "button" at bounding box center [164, 9] width 8 height 8
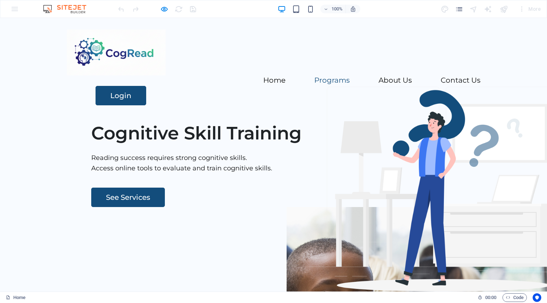
click at [314, 76] on link "Programs" at bounding box center [332, 79] width 36 height 7
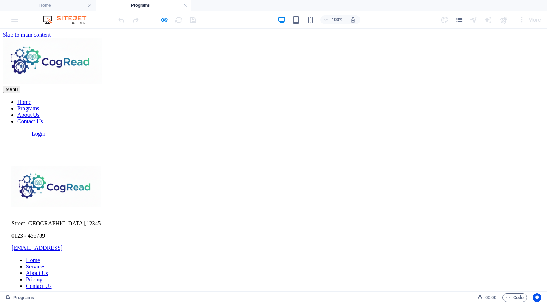
click at [251, 99] on nav "Home Programs About Us Contact Us" at bounding box center [273, 112] width 541 height 26
click at [262, 99] on nav "Home Programs About Us Contact Us" at bounding box center [273, 112] width 541 height 26
click at [195, 99] on nav "Home Programs About Us Contact Us" at bounding box center [273, 112] width 541 height 26
click at [194, 99] on nav "Home Programs About Us Contact Us" at bounding box center [273, 112] width 541 height 26
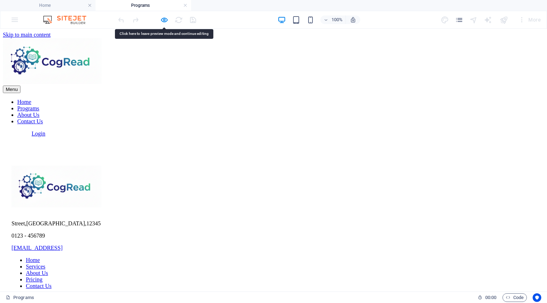
click at [194, 99] on nav "Home Programs About Us Contact Us" at bounding box center [273, 112] width 541 height 26
click at [195, 99] on nav "Home Programs About Us Contact Us" at bounding box center [273, 112] width 541 height 26
click at [315, 99] on nav "Home Programs About Us Contact Us" at bounding box center [273, 112] width 541 height 26
click at [375, 99] on nav "Home Programs About Us Contact Us" at bounding box center [273, 112] width 541 height 26
click at [445, 130] on div "Login" at bounding box center [288, 133] width 512 height 6
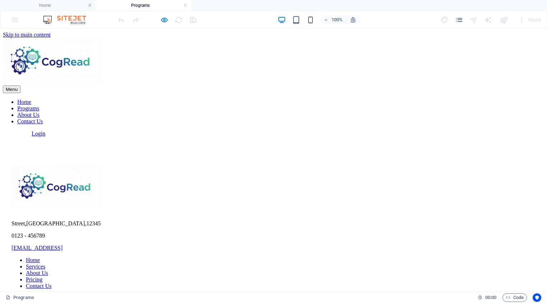
click at [385, 99] on nav "Home Programs About Us Contact Us" at bounding box center [273, 112] width 541 height 26
drag, startPoint x: 304, startPoint y: 62, endPoint x: 276, endPoint y: 61, distance: 28.4
click at [304, 99] on nav "Home Programs About Us Contact Us" at bounding box center [273, 112] width 541 height 26
click at [254, 99] on nav "Home Programs About Us Contact Us" at bounding box center [273, 112] width 541 height 26
click at [196, 99] on nav "Home Programs About Us Contact Us" at bounding box center [273, 112] width 541 height 26
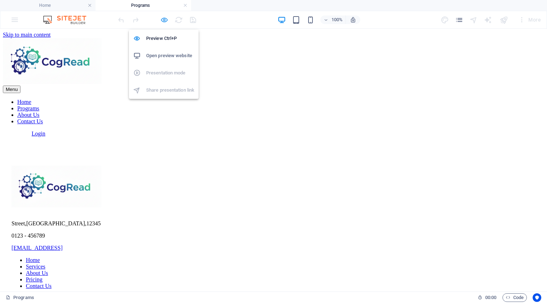
click at [164, 19] on icon "button" at bounding box center [164, 20] width 8 height 8
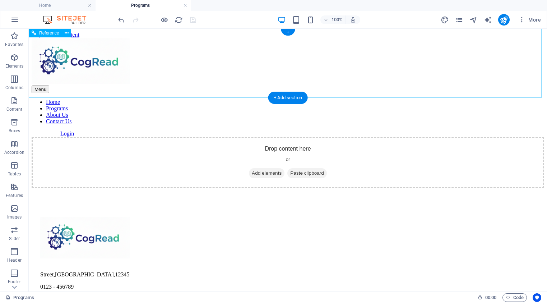
click at [211, 99] on nav "Home Programs About Us Contact Us" at bounding box center [288, 112] width 512 height 26
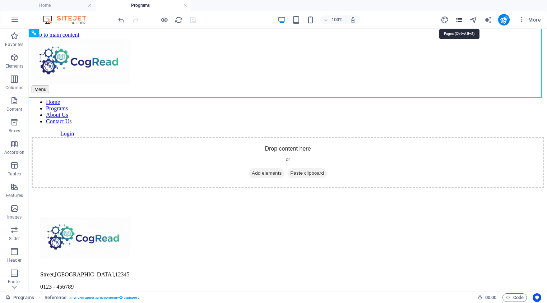
click at [463, 20] on icon "pages" at bounding box center [459, 20] width 8 height 8
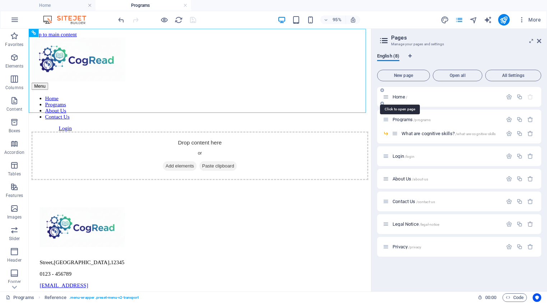
click at [399, 96] on span "Home /" at bounding box center [399, 96] width 15 height 5
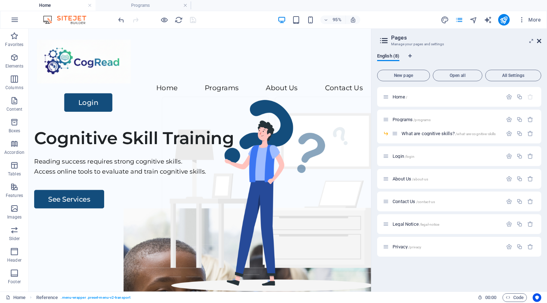
click at [539, 41] on icon at bounding box center [539, 41] width 4 height 6
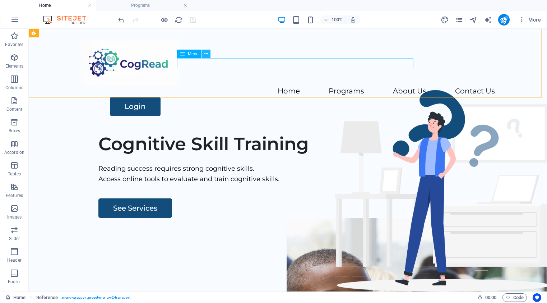
click at [206, 54] on icon at bounding box center [206, 54] width 4 height 8
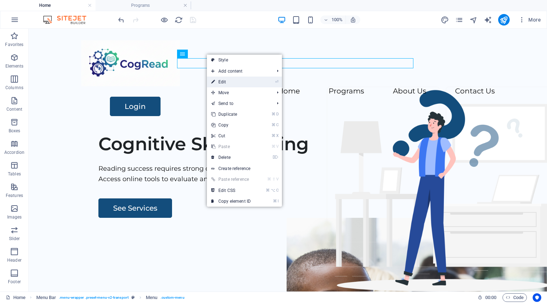
drag, startPoint x: 222, startPoint y: 81, endPoint x: 66, endPoint y: 52, distance: 158.2
click at [222, 81] on link "⏎ Edit" at bounding box center [231, 81] width 48 height 11
select select
select select "1"
select select
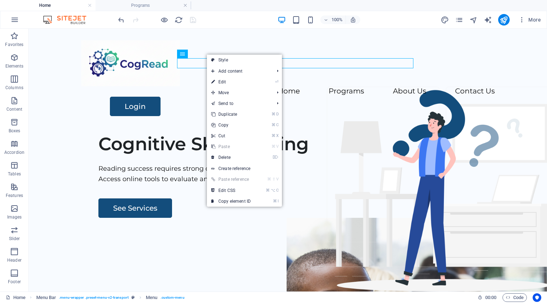
select select "3"
select select
select select "4"
select select
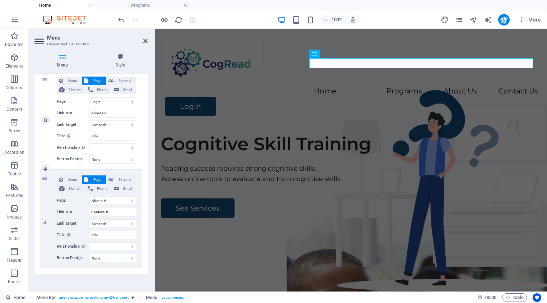
scroll to position [271, 0]
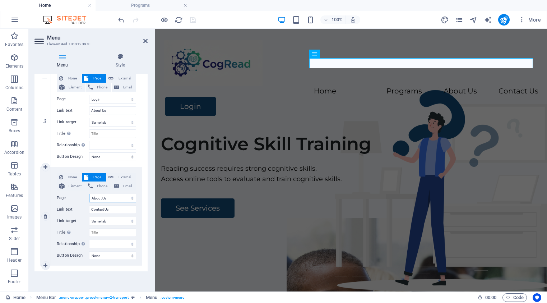
click at [131, 198] on select "Home Programs -- What are cognitive skills? Login About Us Contact Us Legal Not…" at bounding box center [112, 198] width 47 height 9
select select "5"
click at [89, 194] on select "Home Programs -- What are cognitive skills? Login About Us Contact Us Legal Not…" at bounding box center [112, 198] width 47 height 9
select select
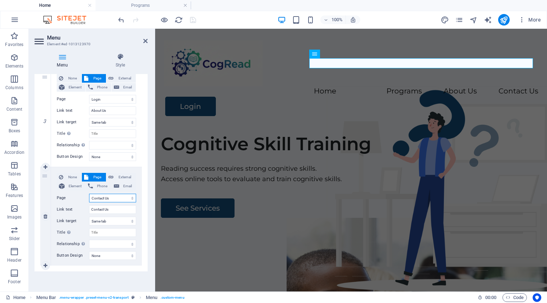
select select
select select "4"
select select
click at [194, 19] on icon "save" at bounding box center [193, 20] width 8 height 8
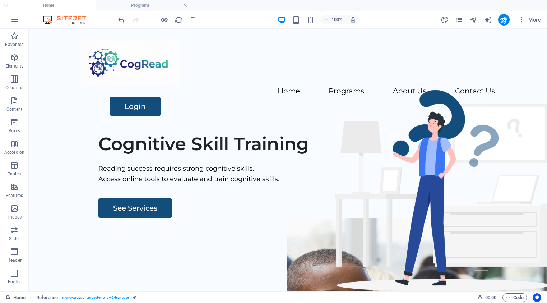
checkbox input "false"
click at [207, 53] on icon at bounding box center [206, 54] width 4 height 8
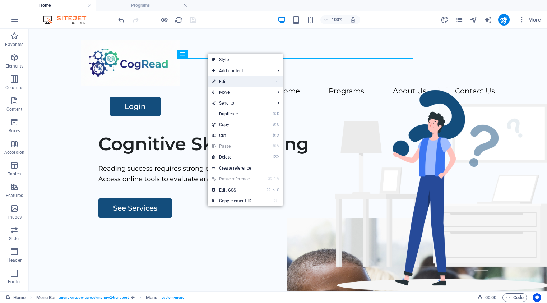
drag, startPoint x: 223, startPoint y: 83, endPoint x: 68, endPoint y: 54, distance: 158.1
click at [223, 83] on link "⏎ Edit" at bounding box center [232, 81] width 48 height 11
select select
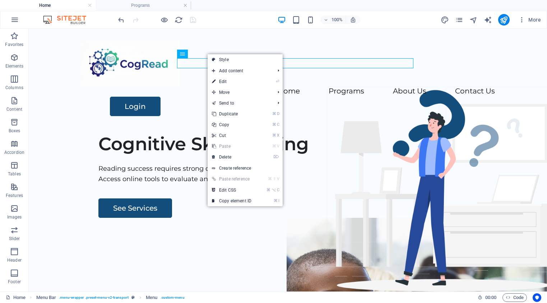
select select "4"
select select
select select "5"
select select
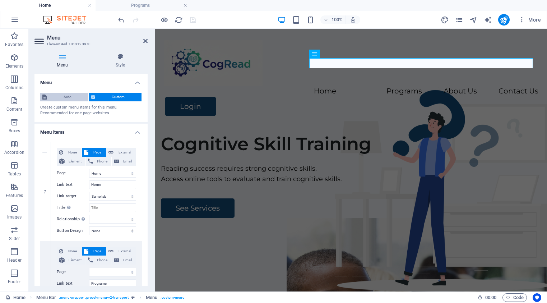
click at [57, 97] on span "Auto" at bounding box center [67, 97] width 37 height 9
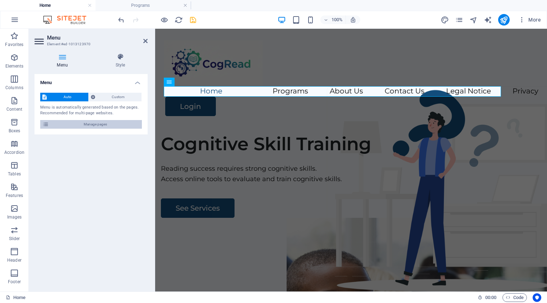
click at [46, 125] on icon at bounding box center [45, 124] width 6 height 9
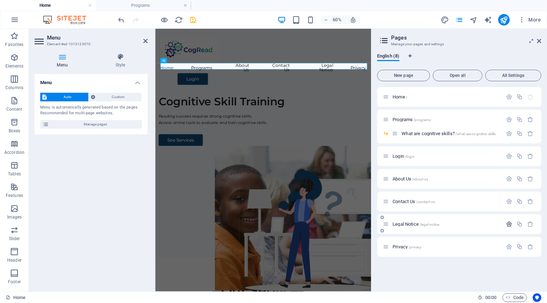
click at [508, 224] on icon "button" at bounding box center [509, 224] width 6 height 6
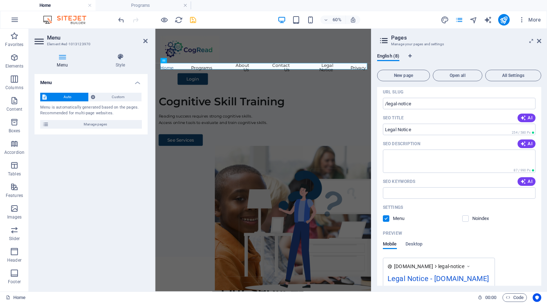
scroll to position [229, 0]
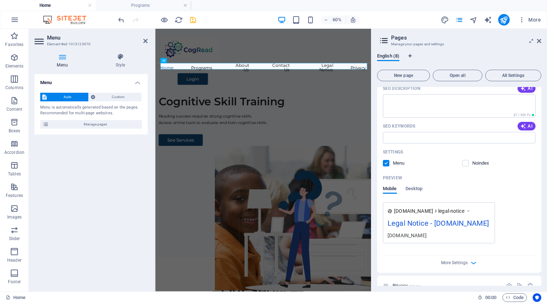
click at [386, 164] on label at bounding box center [386, 163] width 6 height 6
click at [0, 0] on input "checkbox" at bounding box center [0, 0] width 0 height 0
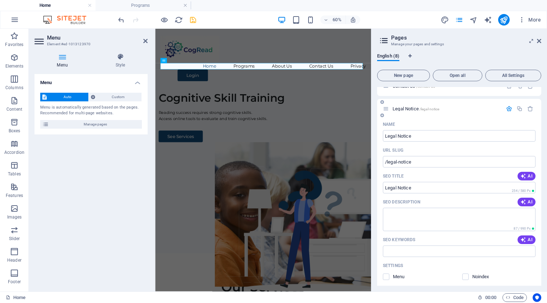
scroll to position [98, 0]
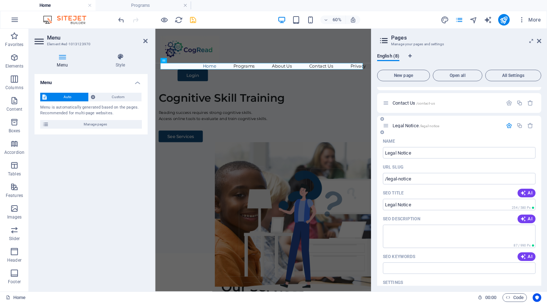
click at [506, 126] on icon "button" at bounding box center [509, 125] width 6 height 6
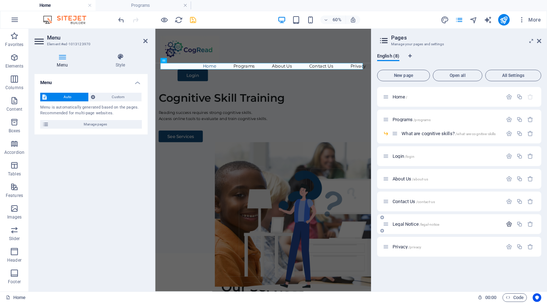
scroll to position [0, 0]
click at [509, 246] on icon "button" at bounding box center [509, 246] width 6 height 6
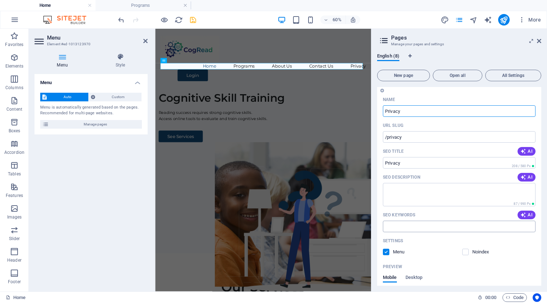
scroll to position [188, 0]
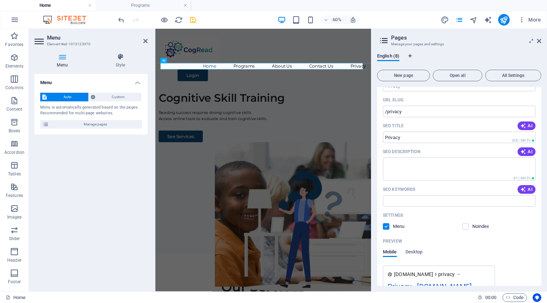
click at [387, 225] on label at bounding box center [386, 226] width 6 height 6
click at [0, 0] on input "checkbox" at bounding box center [0, 0] width 0 height 0
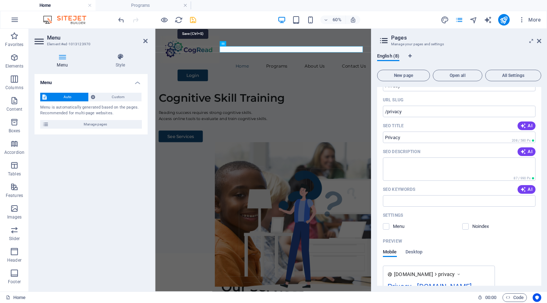
click at [192, 20] on icon "save" at bounding box center [193, 20] width 8 height 8
checkbox input "false"
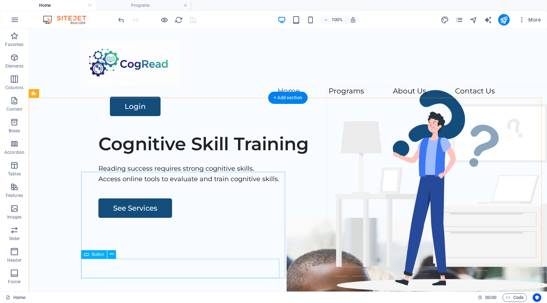
click at [117, 218] on div "See Services" at bounding box center [310, 207] width 425 height 19
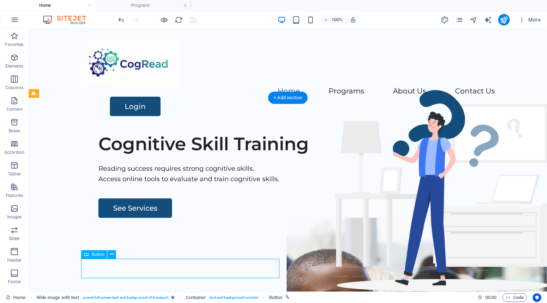
click at [118, 218] on div "See Services" at bounding box center [310, 207] width 425 height 19
click at [112, 254] on icon at bounding box center [112, 254] width 4 height 8
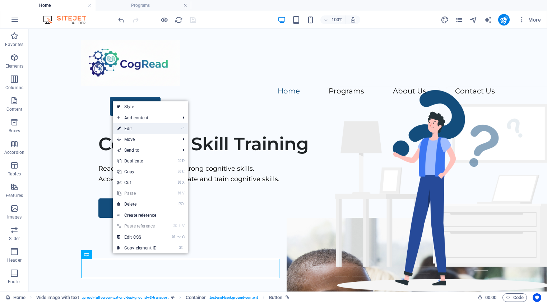
click at [132, 127] on link "⏎ Edit" at bounding box center [137, 128] width 48 height 11
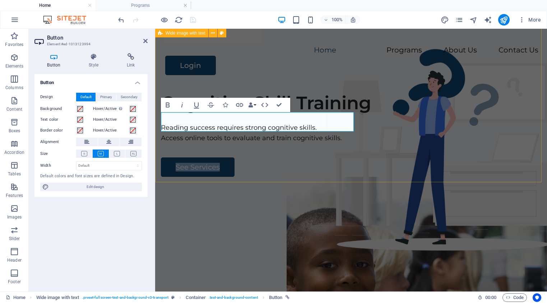
scroll to position [39, 0]
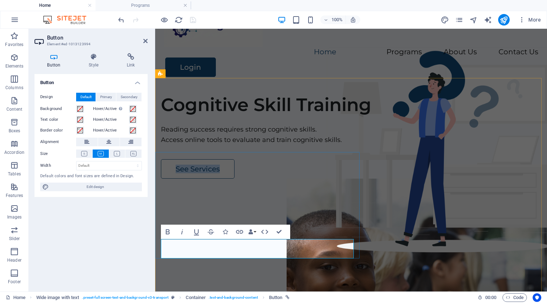
click at [201, 178] on link "See Services" at bounding box center [198, 168] width 74 height 19
click at [200, 178] on link "See Services" at bounding box center [198, 168] width 74 height 19
click at [85, 208] on div "Button Design Default Primary Secondary Background Hover/Active Switch to previ…" at bounding box center [90, 179] width 113 height 211
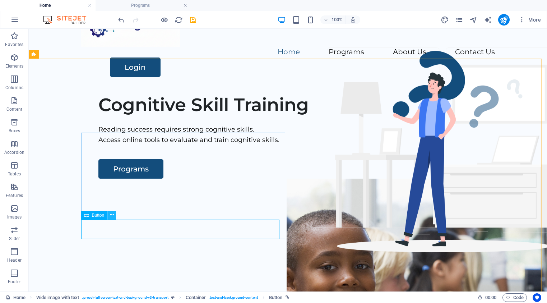
click at [111, 213] on icon at bounding box center [112, 215] width 4 height 8
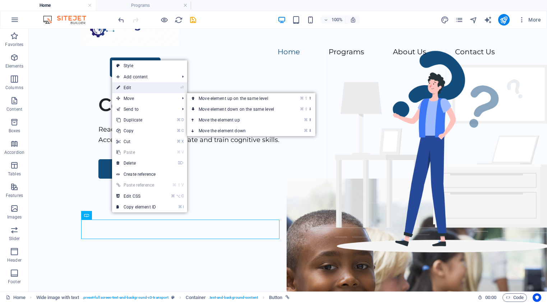
click at [128, 88] on link "⏎ Edit" at bounding box center [136, 87] width 48 height 11
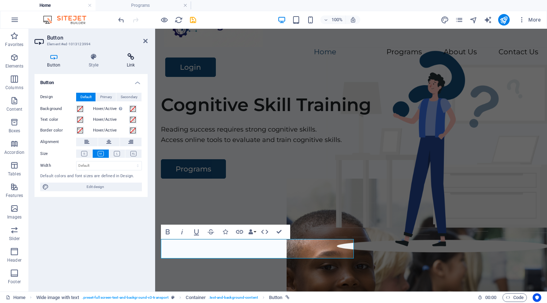
click at [131, 57] on icon at bounding box center [131, 56] width 34 height 7
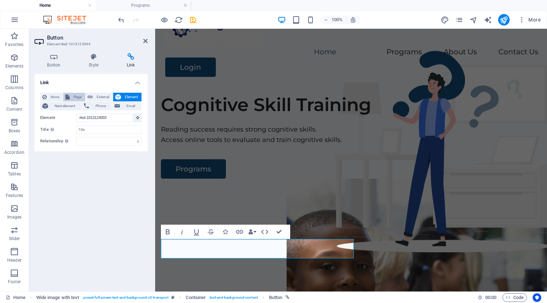
click at [73, 97] on span "Page" at bounding box center [77, 97] width 11 height 9
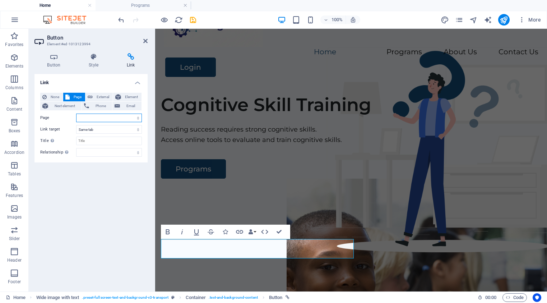
click at [139, 120] on select "Home Programs -- What are cognitive skills? Login About Us Contact Us Legal Not…" at bounding box center [109, 117] width 66 height 9
select select "1"
click at [76, 113] on select "Home Programs -- What are cognitive skills? Login About Us Contact Us Legal Not…" at bounding box center [109, 117] width 66 height 9
click at [139, 154] on select "alternate author bookmark external help license next nofollow noreferrer noopen…" at bounding box center [109, 152] width 66 height 9
drag, startPoint x: 144, startPoint y: 42, endPoint x: 125, endPoint y: 7, distance: 40.2
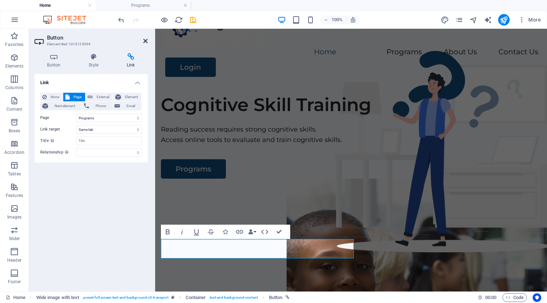
click at [144, 42] on icon at bounding box center [145, 41] width 4 height 6
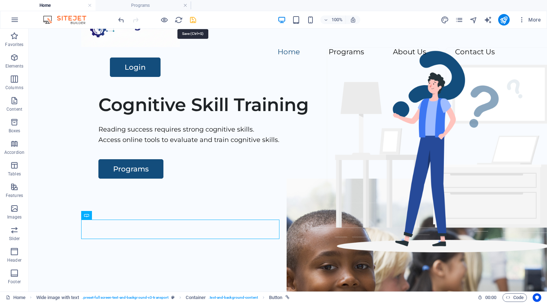
click at [193, 19] on icon "save" at bounding box center [193, 20] width 8 height 8
checkbox input "false"
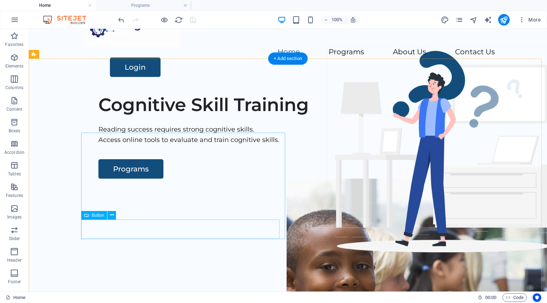
click at [118, 178] on div "Programs" at bounding box center [310, 168] width 425 height 19
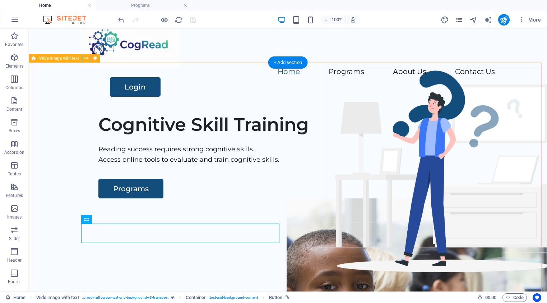
scroll to position [0, 0]
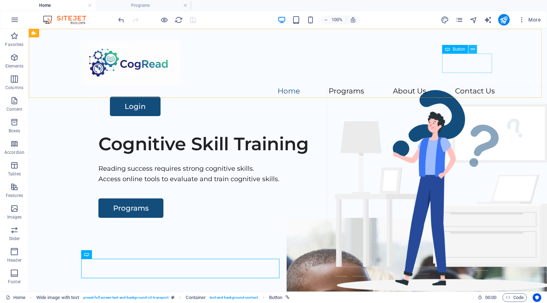
click at [473, 49] on icon at bounding box center [473, 50] width 4 height 8
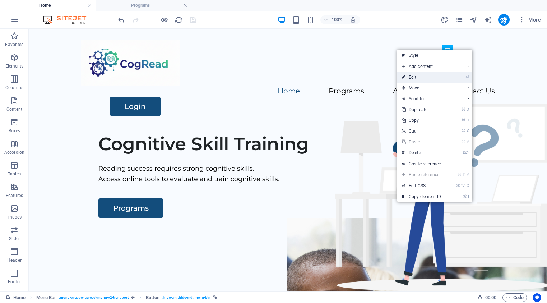
click at [413, 75] on link "⏎ Edit" at bounding box center [421, 77] width 48 height 11
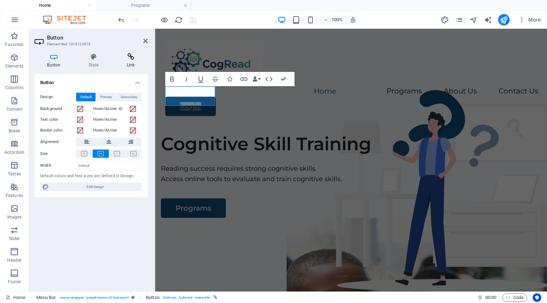
click at [131, 57] on icon at bounding box center [131, 56] width 34 height 7
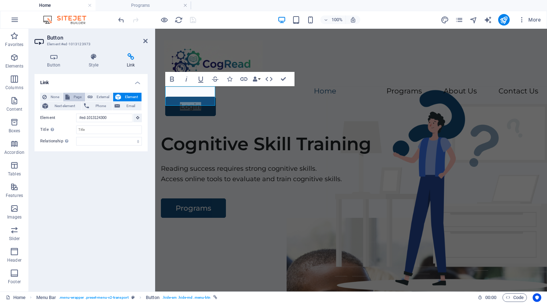
click at [75, 95] on span "Page" at bounding box center [77, 97] width 11 height 9
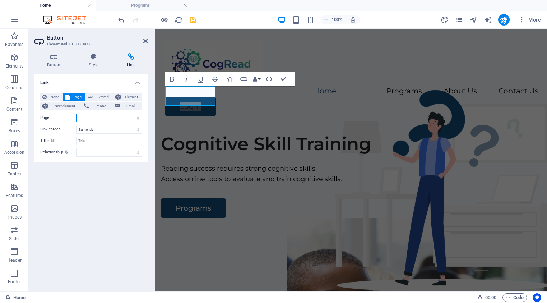
click at [136, 118] on select "Home Programs -- What are cognitive skills? Login About Us Contact Us Legal Not…" at bounding box center [109, 117] width 66 height 9
select select "3"
click at [76, 113] on select "Home Programs -- What are cognitive skills? Login About Us Contact Us Legal Not…" at bounding box center [109, 117] width 66 height 9
click at [138, 129] on select "New tab Same tab Overlay" at bounding box center [109, 129] width 66 height 9
click at [146, 41] on icon at bounding box center [145, 41] width 4 height 6
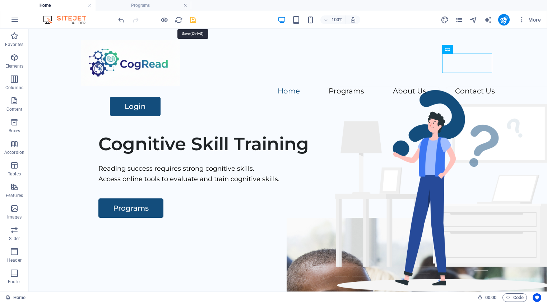
click at [194, 23] on icon "save" at bounding box center [193, 20] width 8 height 8
checkbox input "false"
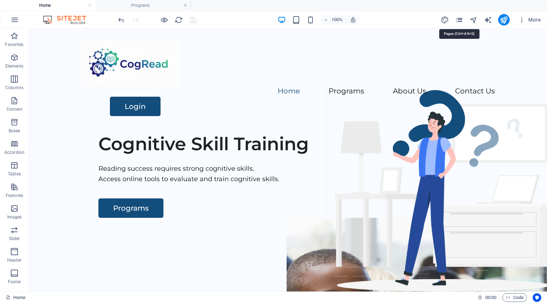
click at [460, 21] on icon "pages" at bounding box center [459, 20] width 8 height 8
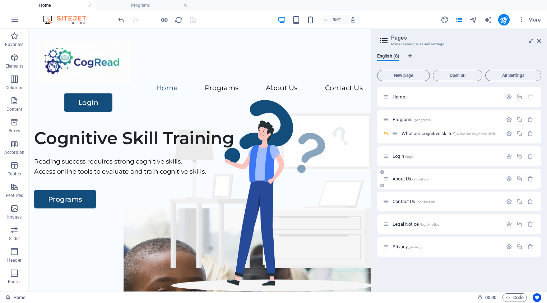
click at [400, 156] on span "Login /login" at bounding box center [403, 155] width 22 height 5
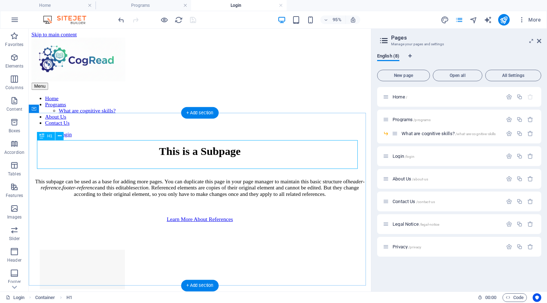
click at [210, 160] on div "This is a Subpage" at bounding box center [209, 157] width 354 height 13
click at [219, 162] on div "This is a Subpage" at bounding box center [209, 157] width 354 height 13
click at [148, 161] on div "This is a Subpage" at bounding box center [209, 157] width 354 height 13
click at [59, 136] on icon at bounding box center [60, 135] width 4 height 7
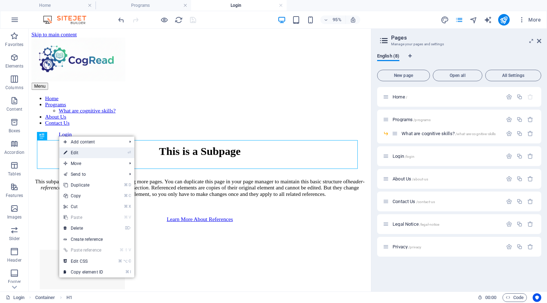
click at [76, 153] on link "⏎ Edit" at bounding box center [83, 152] width 48 height 11
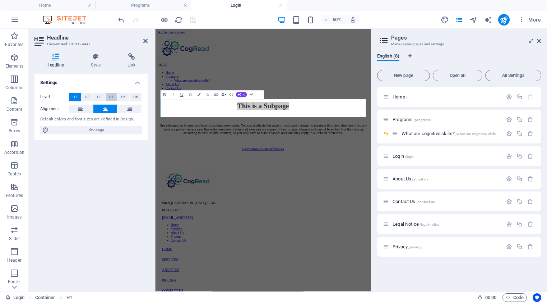
click at [112, 98] on span "H4" at bounding box center [111, 97] width 5 height 9
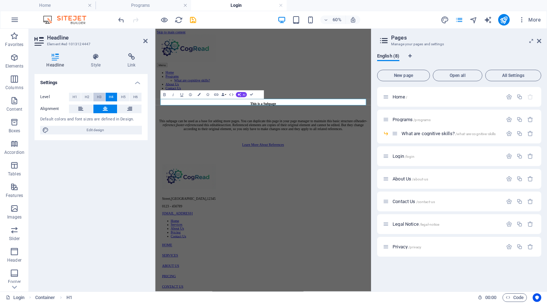
click at [98, 96] on span "H3" at bounding box center [99, 97] width 5 height 9
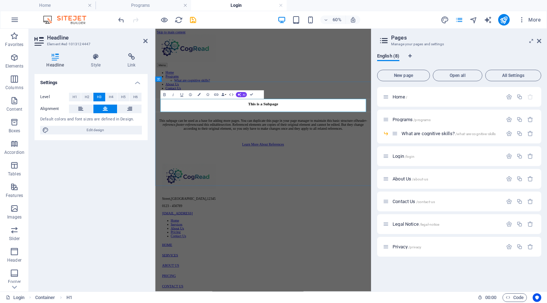
click at [295, 154] on h3 "This is a Subpage" at bounding box center [335, 154] width 354 height 8
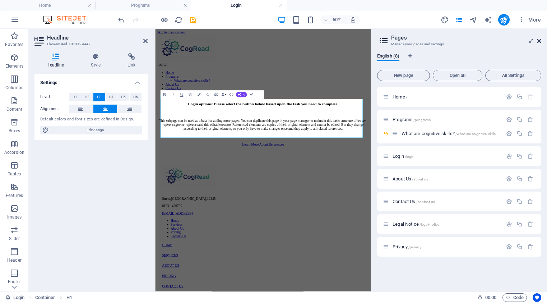
click at [539, 42] on icon at bounding box center [539, 41] width 4 height 6
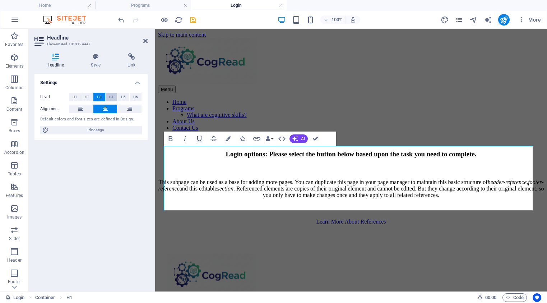
click at [109, 97] on span "H4" at bounding box center [111, 97] width 5 height 9
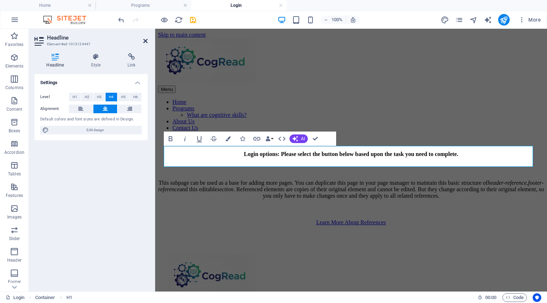
click at [146, 41] on icon at bounding box center [145, 41] width 4 height 6
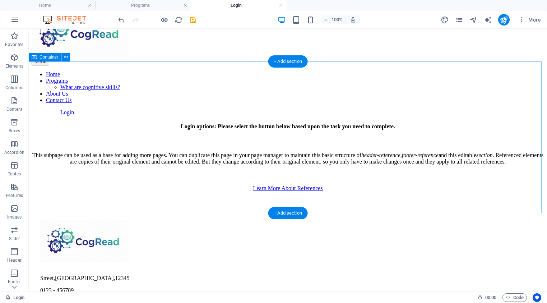
scroll to position [15, 0]
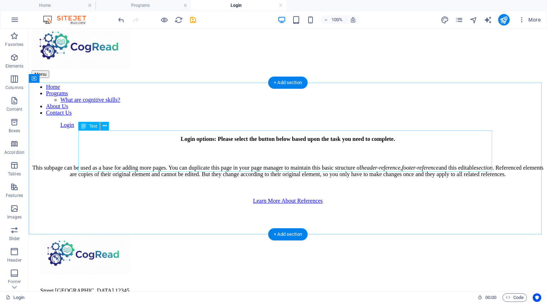
click at [106, 164] on div "This subpage can be used as a base for adding more pages. You can duplicate thi…" at bounding box center [288, 170] width 512 height 13
click at [105, 127] on icon at bounding box center [105, 126] width 4 height 8
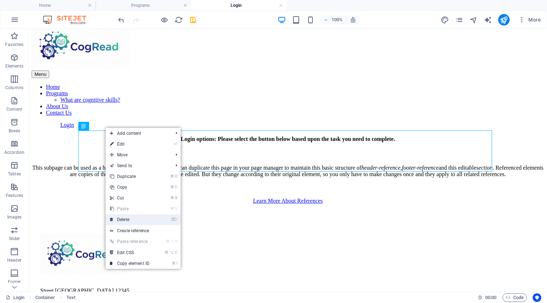
drag, startPoint x: 129, startPoint y: 219, endPoint x: 100, endPoint y: 190, distance: 40.9
click at [129, 219] on link "⌦ Delete" at bounding box center [130, 219] width 48 height 11
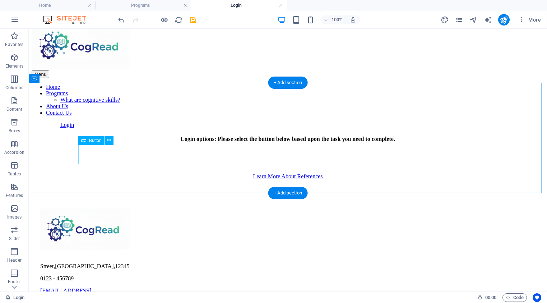
click at [299, 173] on div "Learn More About References" at bounding box center [288, 176] width 512 height 6
click at [108, 142] on icon at bounding box center [109, 140] width 4 height 8
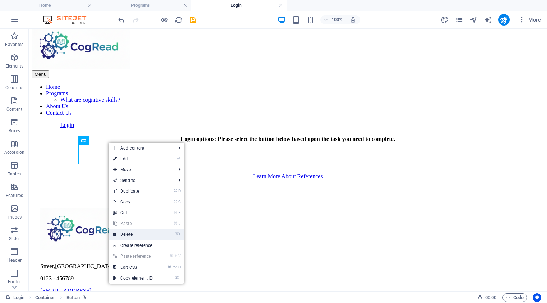
drag, startPoint x: 138, startPoint y: 234, endPoint x: 110, endPoint y: 204, distance: 40.9
click at [138, 234] on link "⌦ Delete" at bounding box center [133, 234] width 48 height 11
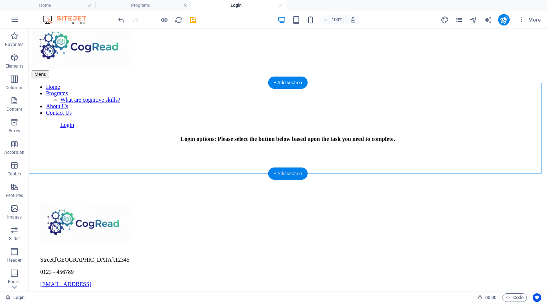
click at [287, 173] on div "+ Add section" at bounding box center [288, 173] width 40 height 12
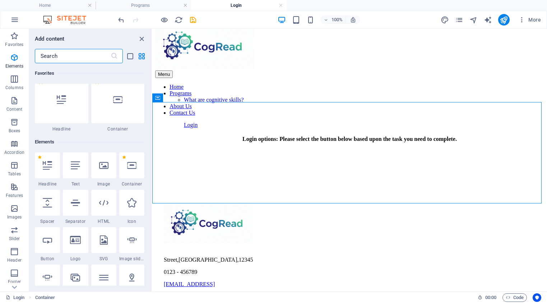
scroll to position [0, 0]
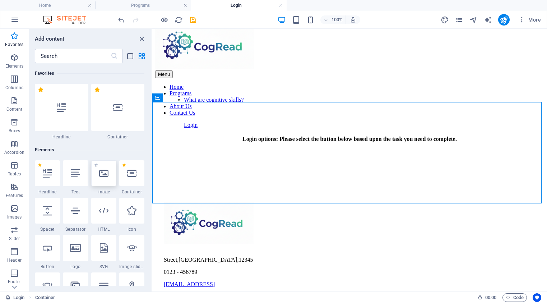
click at [104, 173] on icon at bounding box center [103, 172] width 9 height 9
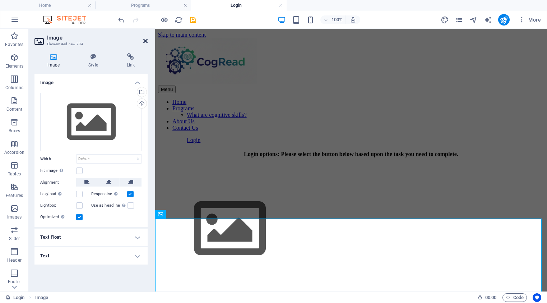
click at [146, 42] on icon at bounding box center [145, 41] width 4 height 6
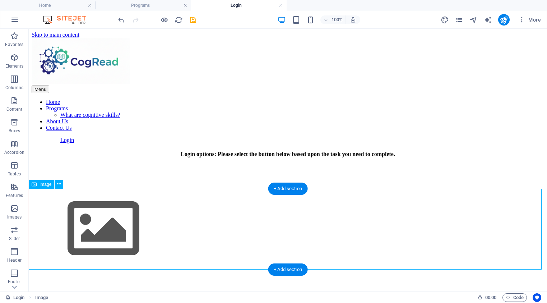
click at [157, 220] on figure at bounding box center [288, 229] width 512 height 82
click at [48, 185] on span "Image" at bounding box center [45, 184] width 12 height 4
click at [60, 183] on icon at bounding box center [59, 184] width 4 height 8
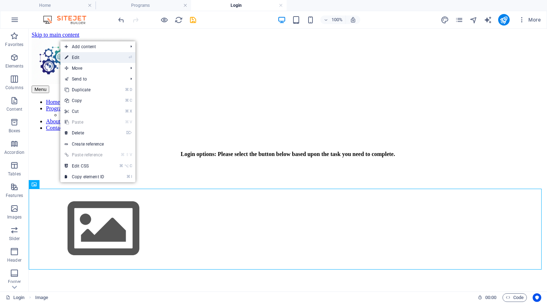
click at [78, 59] on link "⏎ Edit" at bounding box center [84, 57] width 48 height 11
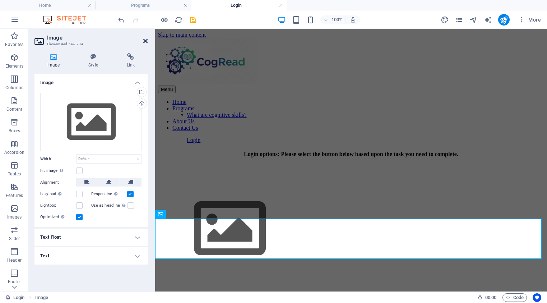
click at [145, 41] on icon at bounding box center [145, 41] width 4 height 6
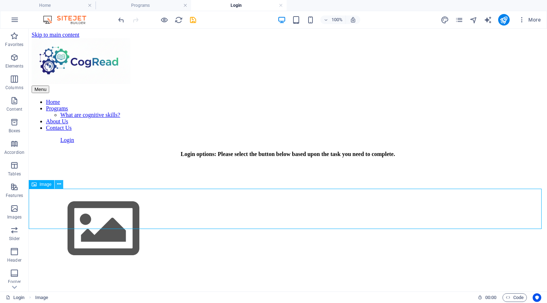
click at [59, 183] on icon at bounding box center [59, 184] width 4 height 8
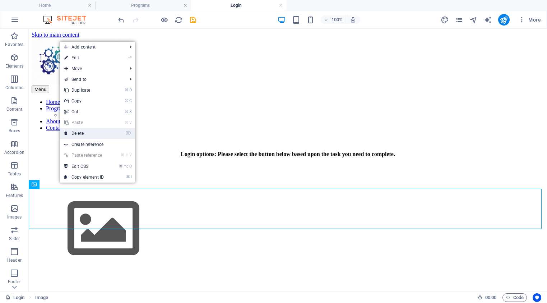
click at [84, 132] on link "⌦ Delete" at bounding box center [84, 133] width 48 height 11
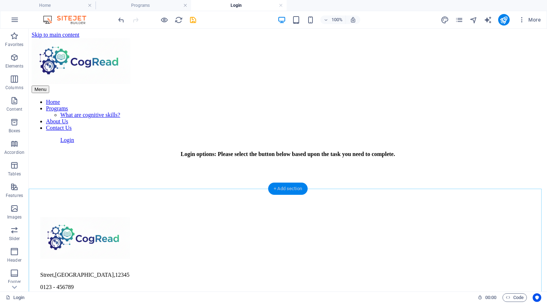
click at [283, 188] on div "+ Add section" at bounding box center [288, 188] width 40 height 12
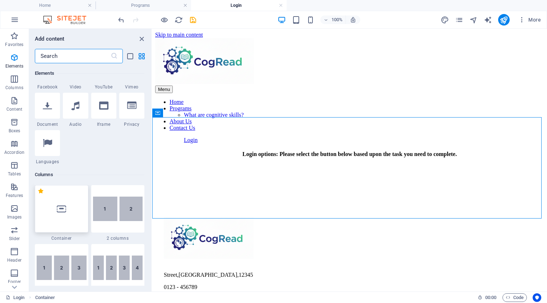
scroll to position [289, 0]
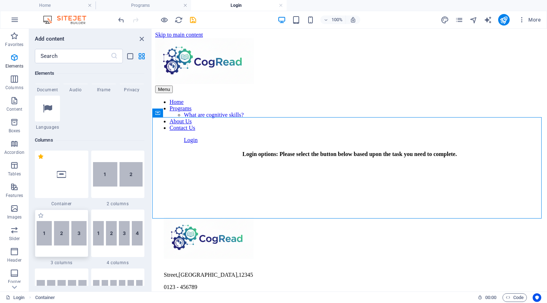
click at [61, 234] on img at bounding box center [62, 233] width 50 height 24
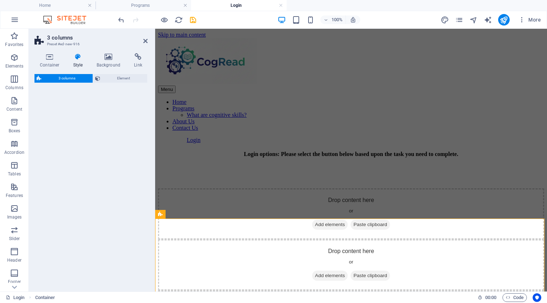
select select "rem"
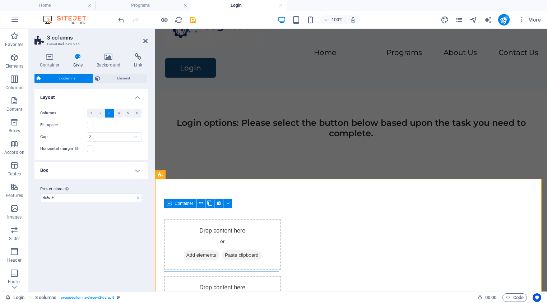
scroll to position [40, 0]
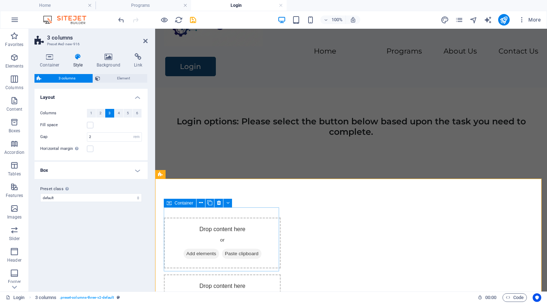
click at [220, 219] on div "Drop content here or Add elements Paste clipboard" at bounding box center [222, 242] width 117 height 51
click at [222, 221] on div "Drop content here or Add elements Paste clipboard" at bounding box center [222, 242] width 117 height 51
click at [200, 203] on icon at bounding box center [201, 203] width 4 height 8
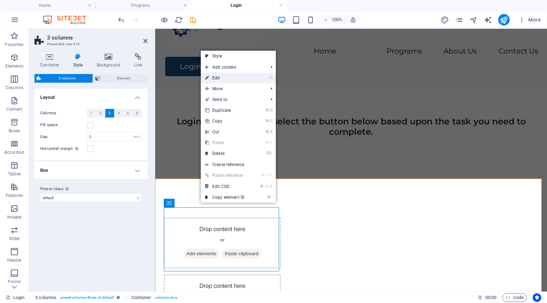
click at [220, 80] on link "⏎ Edit" at bounding box center [225, 78] width 48 height 11
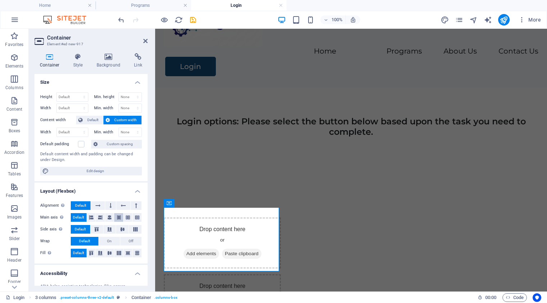
scroll to position [0, 0]
click at [138, 57] on icon at bounding box center [138, 56] width 19 height 7
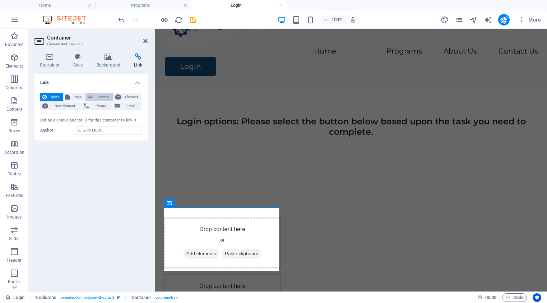
click at [99, 96] on span "External" at bounding box center [103, 97] width 16 height 9
select select "blank"
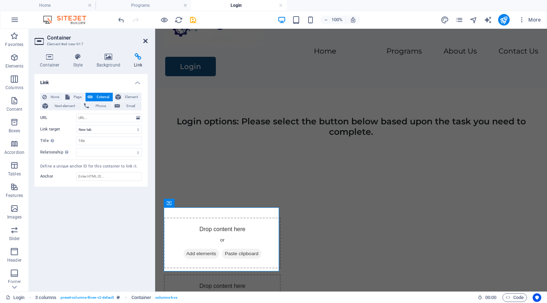
click at [145, 40] on icon at bounding box center [145, 41] width 4 height 6
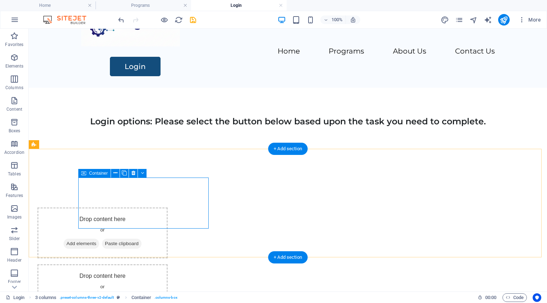
click at [99, 238] on span "Add elements" at bounding box center [82, 243] width 36 height 10
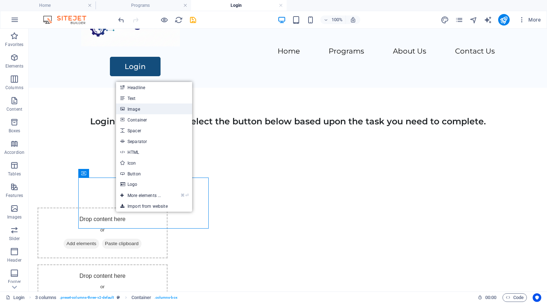
click at [136, 108] on link "Image" at bounding box center [154, 108] width 76 height 11
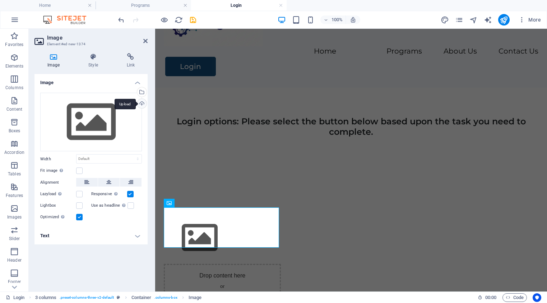
click at [142, 104] on div "Upload" at bounding box center [141, 104] width 11 height 11
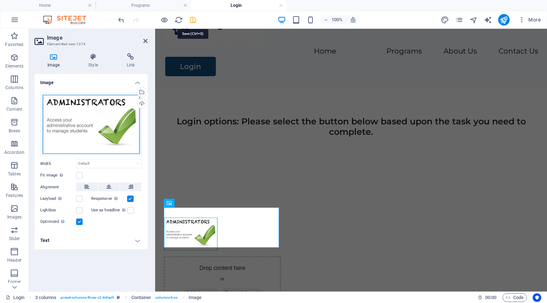
click at [194, 20] on icon "save" at bounding box center [193, 20] width 8 height 8
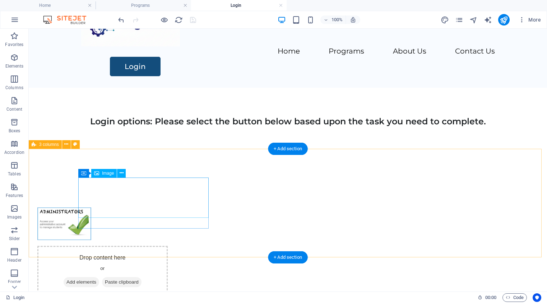
click at [126, 207] on figure at bounding box center [102, 223] width 130 height 33
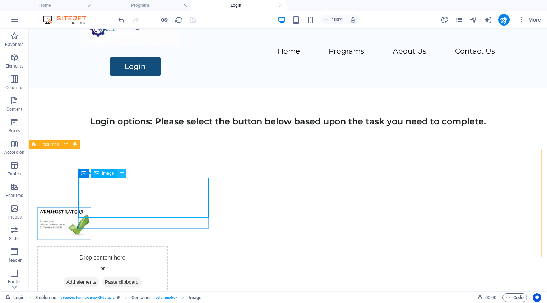
click at [122, 173] on icon at bounding box center [122, 173] width 4 height 8
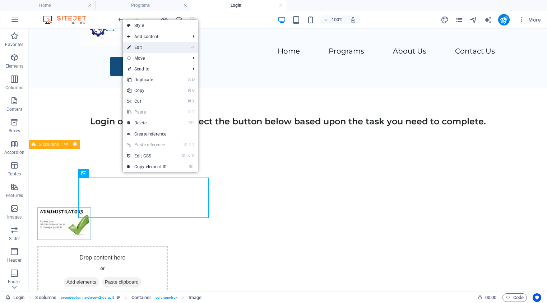
click at [140, 47] on link "⏎ Edit" at bounding box center [147, 47] width 48 height 11
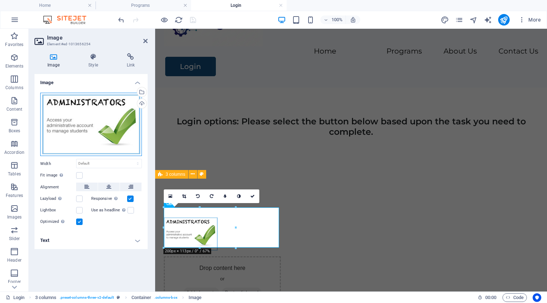
click at [90, 122] on div "Drag files here, click to choose files or select files from Files or our free s…" at bounding box center [91, 125] width 102 height 64
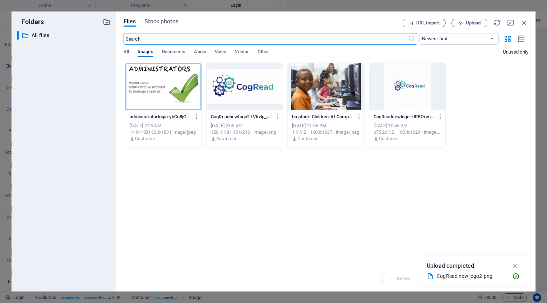
click at [156, 89] on div at bounding box center [163, 86] width 76 height 47
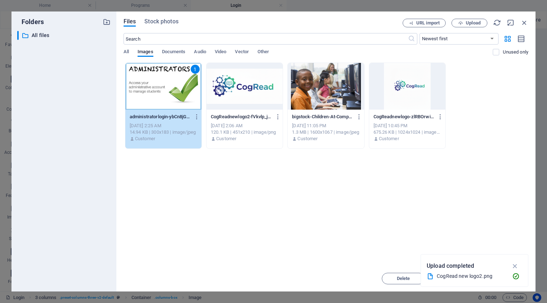
click at [156, 89] on div "1" at bounding box center [163, 86] width 76 height 47
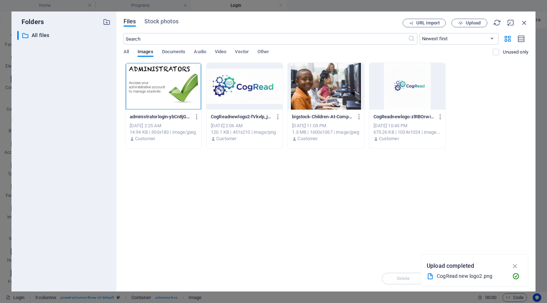
click at [156, 89] on div at bounding box center [163, 86] width 76 height 47
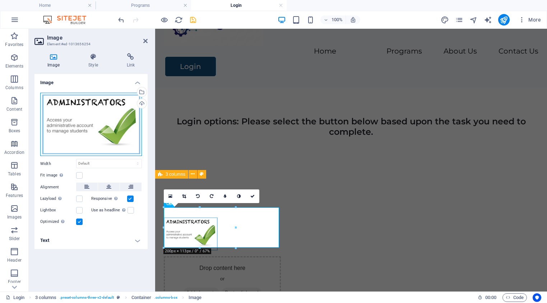
click at [100, 150] on div "Drag files here, click to choose files or select files from Files or our free s…" at bounding box center [91, 125] width 102 height 64
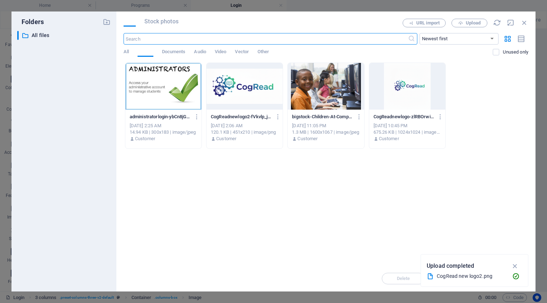
scroll to position [24, 0]
click at [196, 116] on icon "button" at bounding box center [197, 116] width 7 height 6
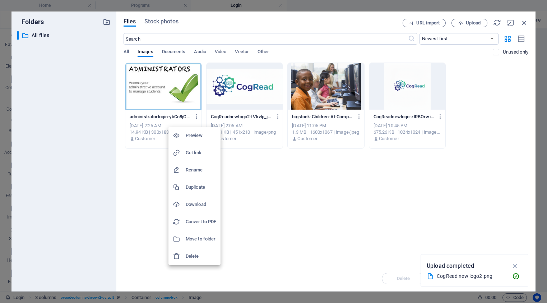
click at [191, 136] on h6 "Preview" at bounding box center [201, 135] width 31 height 9
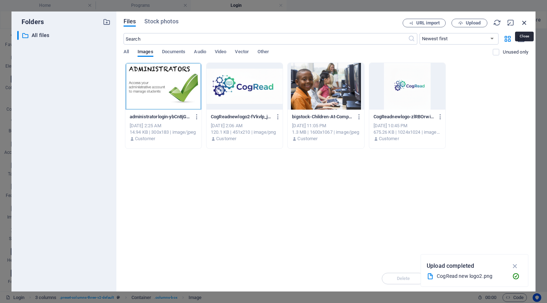
click at [524, 22] on icon "button" at bounding box center [524, 23] width 8 height 8
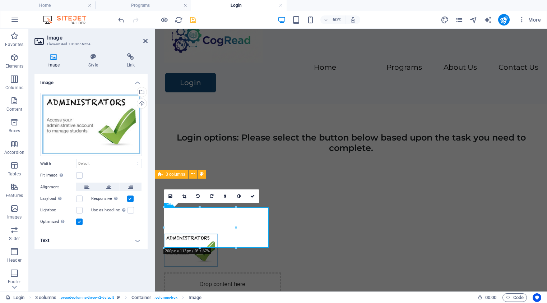
scroll to position [40, 0]
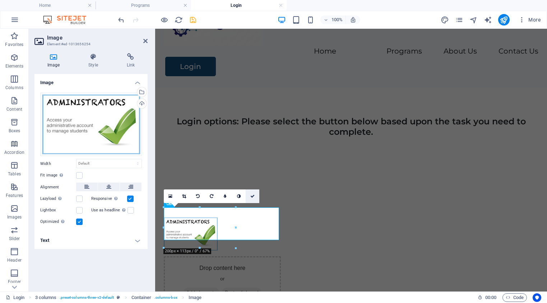
click at [252, 195] on icon at bounding box center [252, 196] width 4 height 4
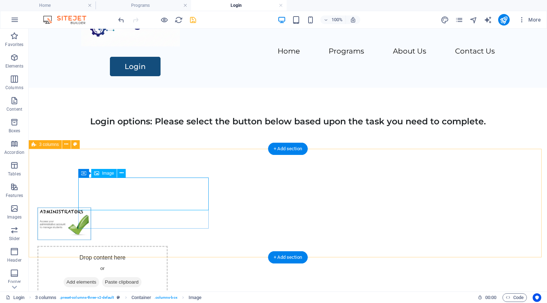
click at [155, 207] on figure at bounding box center [102, 223] width 130 height 33
click at [122, 172] on icon at bounding box center [122, 173] width 4 height 8
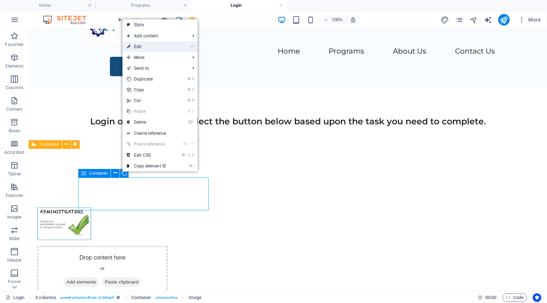
click at [141, 47] on link "⏎ Edit" at bounding box center [146, 46] width 48 height 11
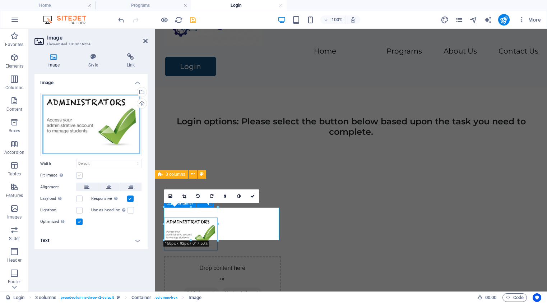
click at [79, 176] on label at bounding box center [79, 175] width 6 height 6
click at [0, 0] on input "Fit image Automatically fit image to a fixed width and height" at bounding box center [0, 0] width 0 height 0
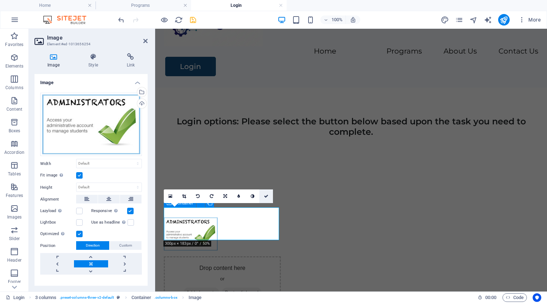
click at [265, 195] on icon at bounding box center [266, 196] width 4 height 4
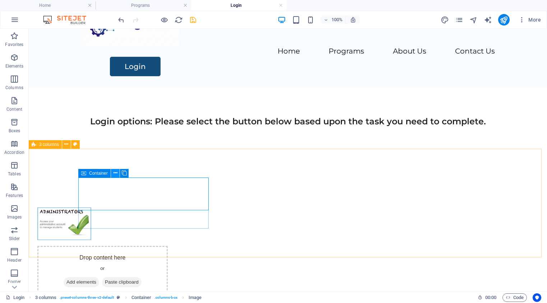
click at [115, 172] on icon at bounding box center [115, 173] width 4 height 8
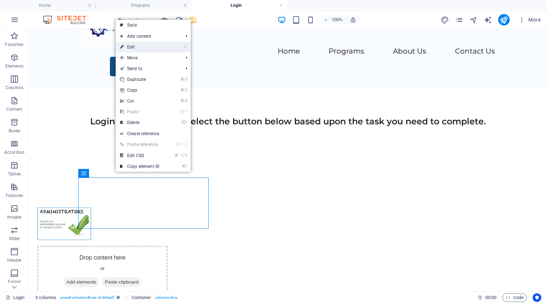
click at [131, 47] on link "⏎ Edit" at bounding box center [140, 47] width 48 height 11
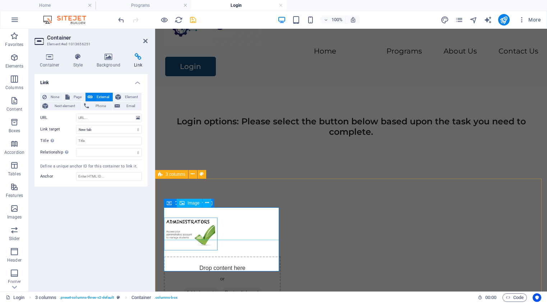
click at [195, 227] on figure at bounding box center [222, 233] width 117 height 33
click at [194, 204] on span "Image" at bounding box center [193, 203] width 12 height 4
click at [193, 202] on span "Image" at bounding box center [193, 203] width 12 height 4
click at [208, 202] on icon at bounding box center [207, 203] width 4 height 8
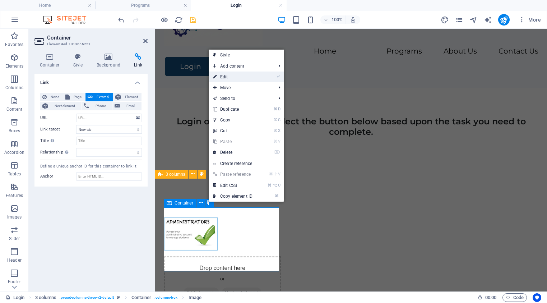
click at [226, 76] on link "⏎ Edit" at bounding box center [233, 76] width 48 height 11
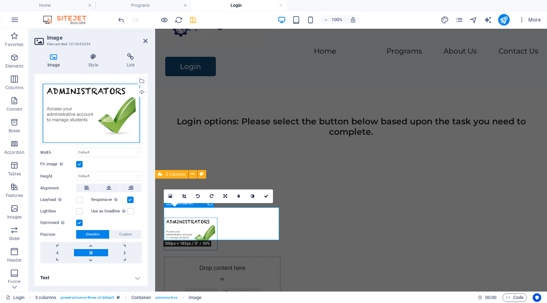
scroll to position [0, 0]
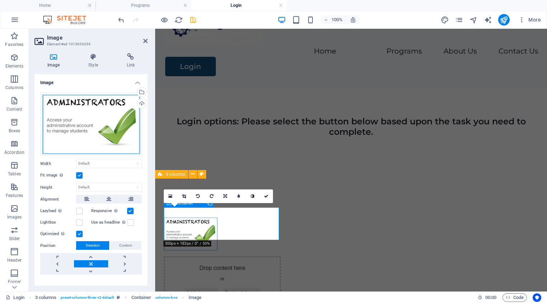
click at [80, 174] on label at bounding box center [79, 175] width 6 height 6
click at [0, 0] on input "Fit image Automatically fit image to a fixed width and height" at bounding box center [0, 0] width 0 height 0
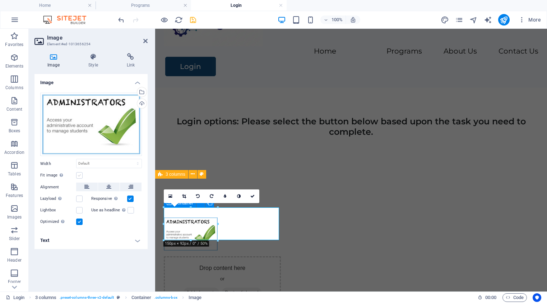
click at [80, 176] on label at bounding box center [79, 175] width 6 height 6
click at [0, 0] on input "Fit image Automatically fit image to a fixed width and height" at bounding box center [0, 0] width 0 height 0
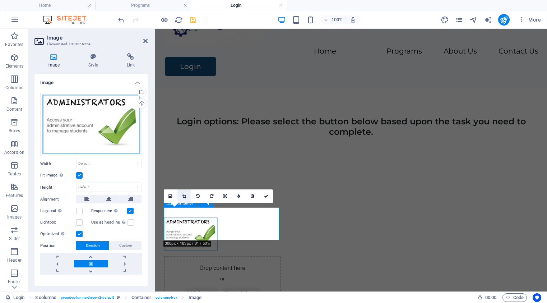
click at [185, 196] on icon at bounding box center [184, 196] width 4 height 4
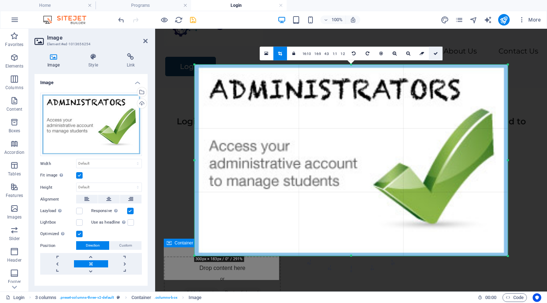
click at [436, 53] on icon at bounding box center [435, 53] width 4 height 4
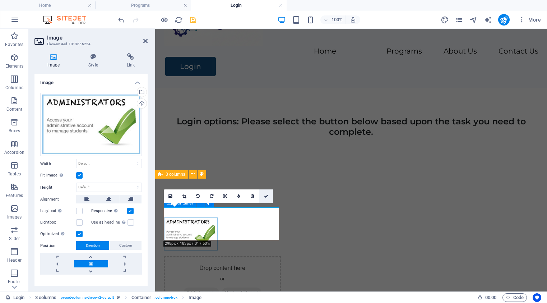
click at [266, 195] on icon at bounding box center [266, 196] width 4 height 4
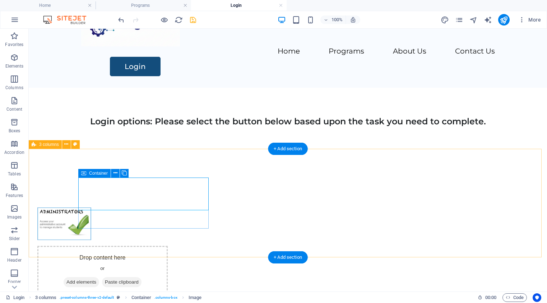
click at [128, 218] on div at bounding box center [102, 223] width 130 height 33
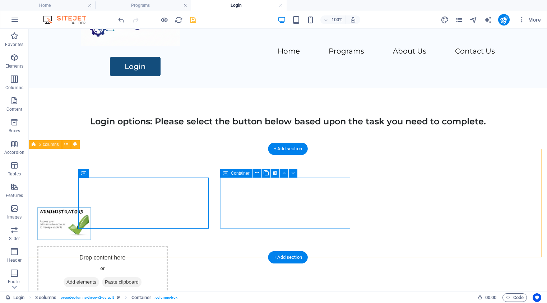
click at [99, 277] on span "Add elements" at bounding box center [82, 282] width 36 height 10
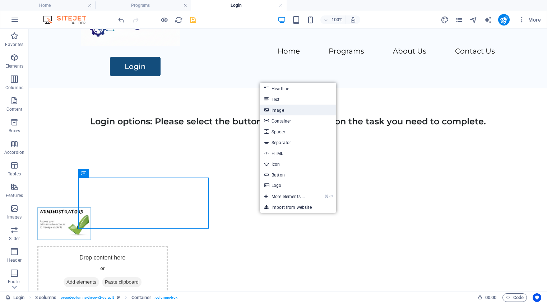
click at [276, 111] on link "Image" at bounding box center [298, 109] width 76 height 11
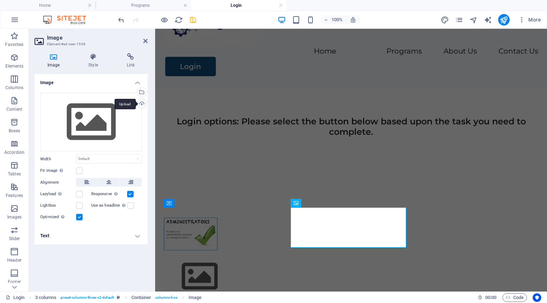
click at [142, 102] on div "Upload" at bounding box center [141, 104] width 11 height 11
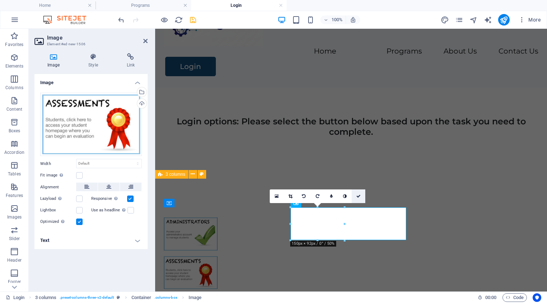
click at [358, 195] on icon at bounding box center [358, 196] width 4 height 4
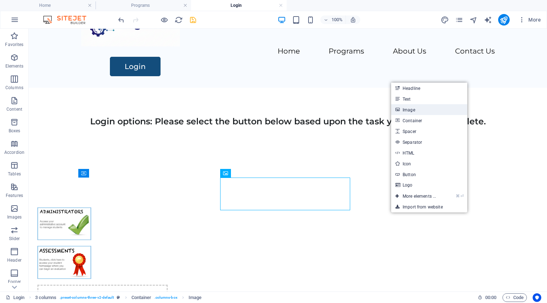
click at [410, 108] on link "Image" at bounding box center [429, 109] width 76 height 11
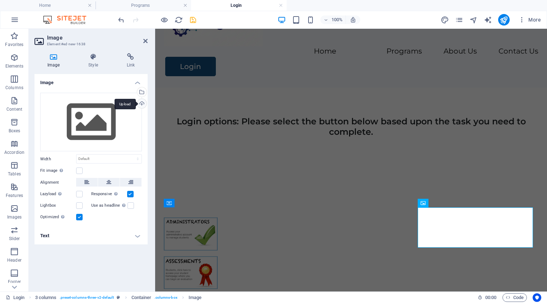
click at [140, 103] on div "Upload" at bounding box center [141, 104] width 11 height 11
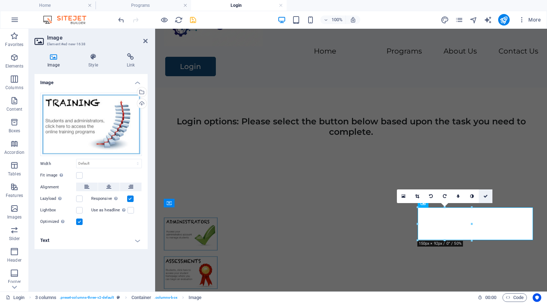
click at [486, 196] on icon at bounding box center [485, 196] width 4 height 4
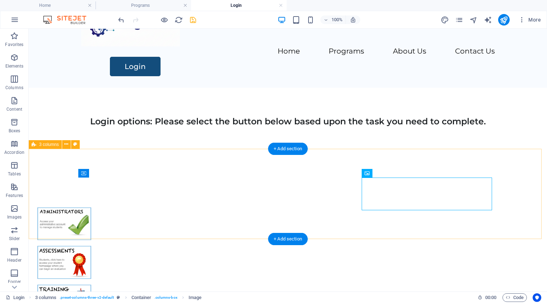
click at [400, 221] on div at bounding box center [288, 262] width 518 height 168
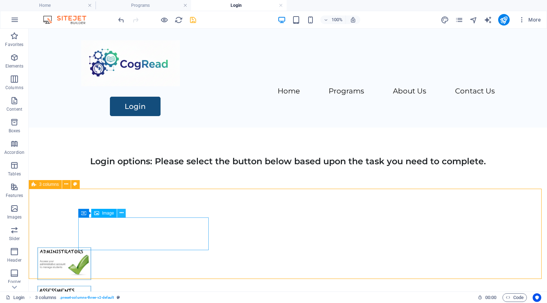
click at [122, 211] on icon at bounding box center [122, 213] width 4 height 8
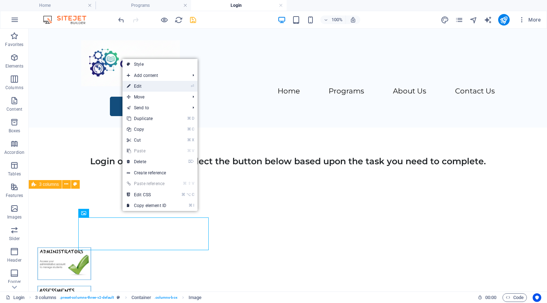
click at [140, 87] on link "⏎ Edit" at bounding box center [146, 86] width 48 height 11
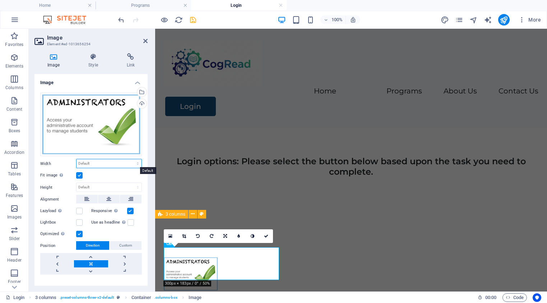
click at [86, 162] on select "Default auto px rem % em vh vw" at bounding box center [108, 163] width 65 height 9
select select "px"
click at [130, 159] on select "Default auto px rem % em vh vw" at bounding box center [108, 163] width 65 height 9
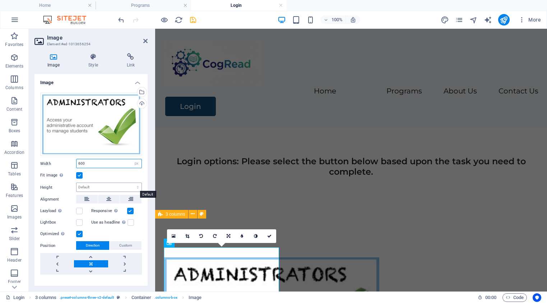
type input "600"
click at [90, 186] on select "Default auto px" at bounding box center [108, 187] width 65 height 9
click at [76, 183] on select "Default auto px" at bounding box center [108, 187] width 65 height 9
select select "DISABLED_OPTION_VALUE"
drag, startPoint x: 269, startPoint y: 237, endPoint x: 241, endPoint y: 197, distance: 48.8
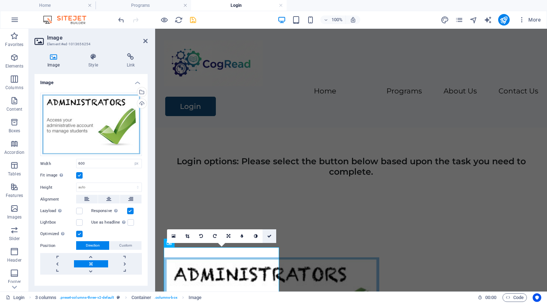
click at [269, 237] on icon at bounding box center [269, 236] width 4 height 4
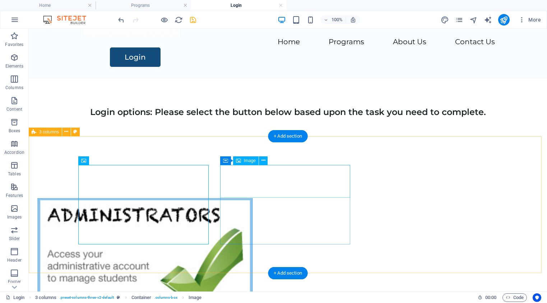
scroll to position [58, 0]
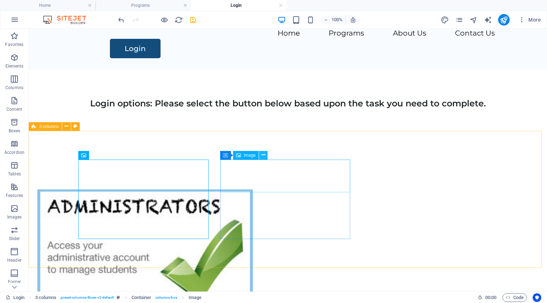
click at [264, 155] on icon at bounding box center [263, 155] width 4 height 8
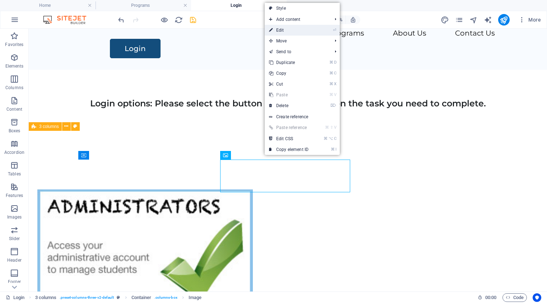
click at [283, 33] on link "⏎ Edit" at bounding box center [289, 30] width 48 height 11
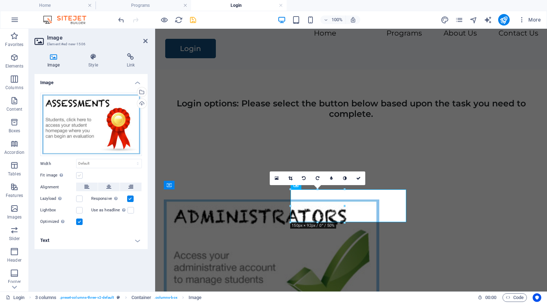
click at [79, 177] on label at bounding box center [79, 175] width 6 height 6
click at [0, 0] on input "Fit image Automatically fit image to a fixed width and height" at bounding box center [0, 0] width 0 height 0
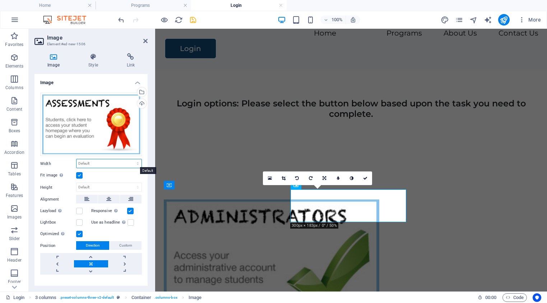
click at [87, 160] on select "Default auto px rem % em vh vw" at bounding box center [108, 163] width 65 height 9
select select "px"
click at [130, 159] on select "Default auto px rem % em vh vw" at bounding box center [108, 163] width 65 height 9
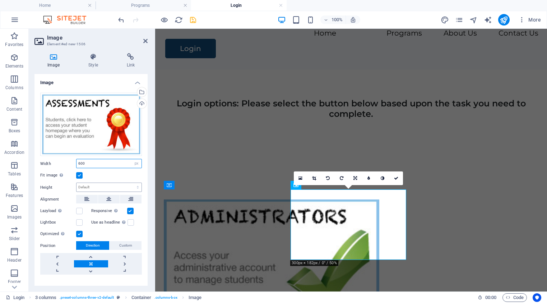
type input "600"
click at [137, 188] on select "Default auto px" at bounding box center [108, 187] width 65 height 9
click at [76, 183] on select "Default auto px" at bounding box center [108, 187] width 65 height 9
select select "DISABLED_OPTION_VALUE"
drag, startPoint x: 398, startPoint y: 178, endPoint x: 369, endPoint y: 150, distance: 40.9
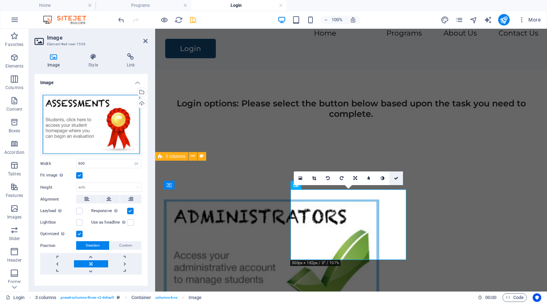
click at [398, 178] on icon at bounding box center [396, 178] width 4 height 4
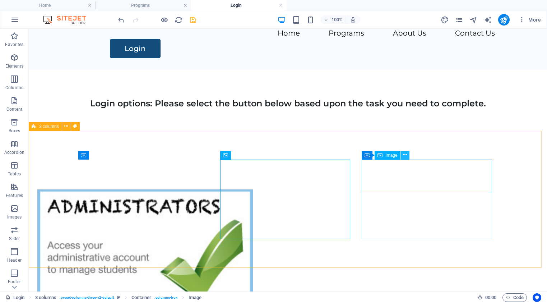
click at [405, 155] on icon at bounding box center [405, 155] width 4 height 8
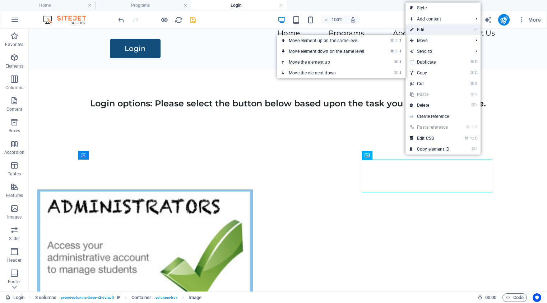
click at [423, 31] on link "⏎ Edit" at bounding box center [429, 29] width 48 height 11
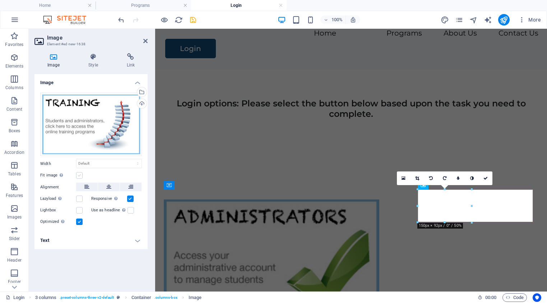
click at [79, 175] on label at bounding box center [79, 175] width 6 height 6
click at [0, 0] on input "Fit image Automatically fit image to a fixed width and height" at bounding box center [0, 0] width 0 height 0
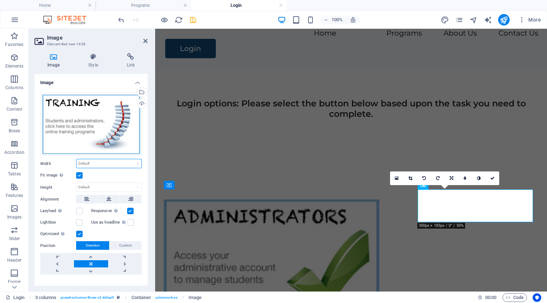
click at [88, 161] on select "Default auto px rem % em vh vw" at bounding box center [108, 163] width 65 height 9
select select "px"
click at [130, 159] on select "Default auto px rem % em vh vw" at bounding box center [108, 163] width 65 height 9
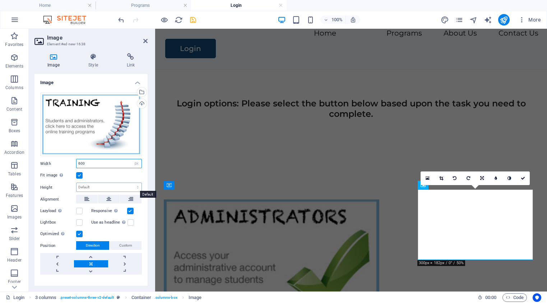
type input "600"
click at [135, 187] on select "Default auto px" at bounding box center [108, 187] width 65 height 9
click at [76, 183] on select "Default auto px" at bounding box center [108, 187] width 65 height 9
select select "DISABLED_OPTION_VALUE"
click at [523, 177] on icon at bounding box center [523, 178] width 4 height 4
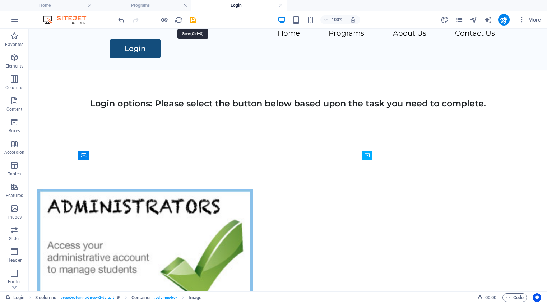
drag, startPoint x: 193, startPoint y: 20, endPoint x: 198, endPoint y: 28, distance: 8.8
click at [193, 21] on icon "save" at bounding box center [193, 20] width 8 height 8
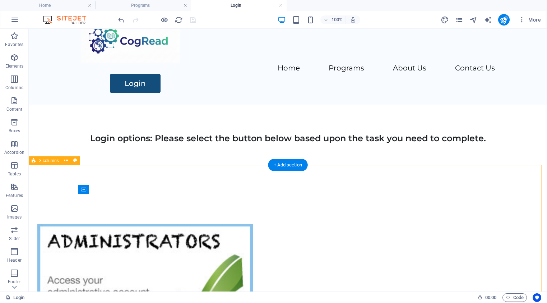
scroll to position [24, 0]
